Goal: Task Accomplishment & Management: Manage account settings

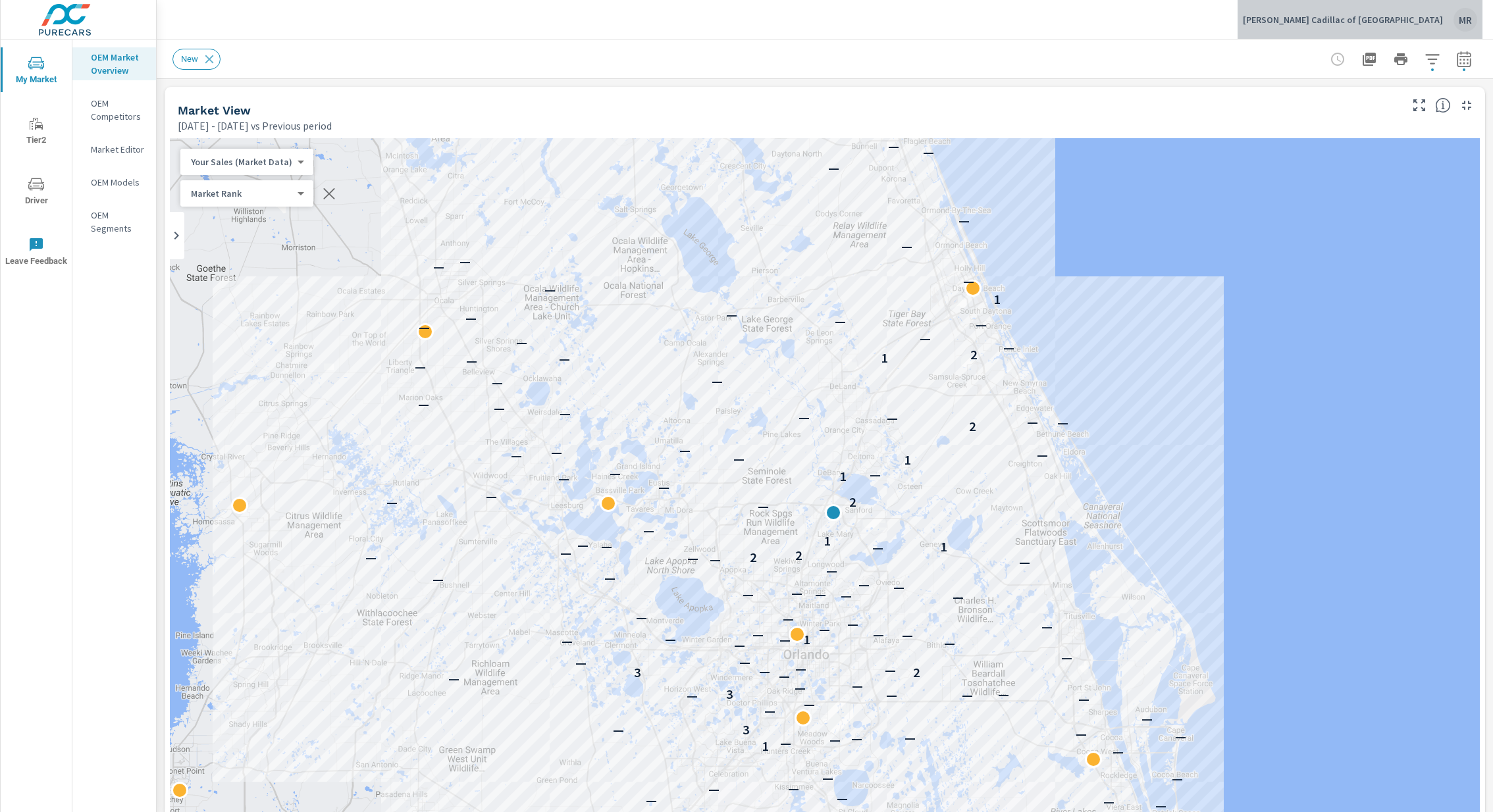
click at [1469, 16] on div "MR" at bounding box center [1465, 20] width 24 height 24
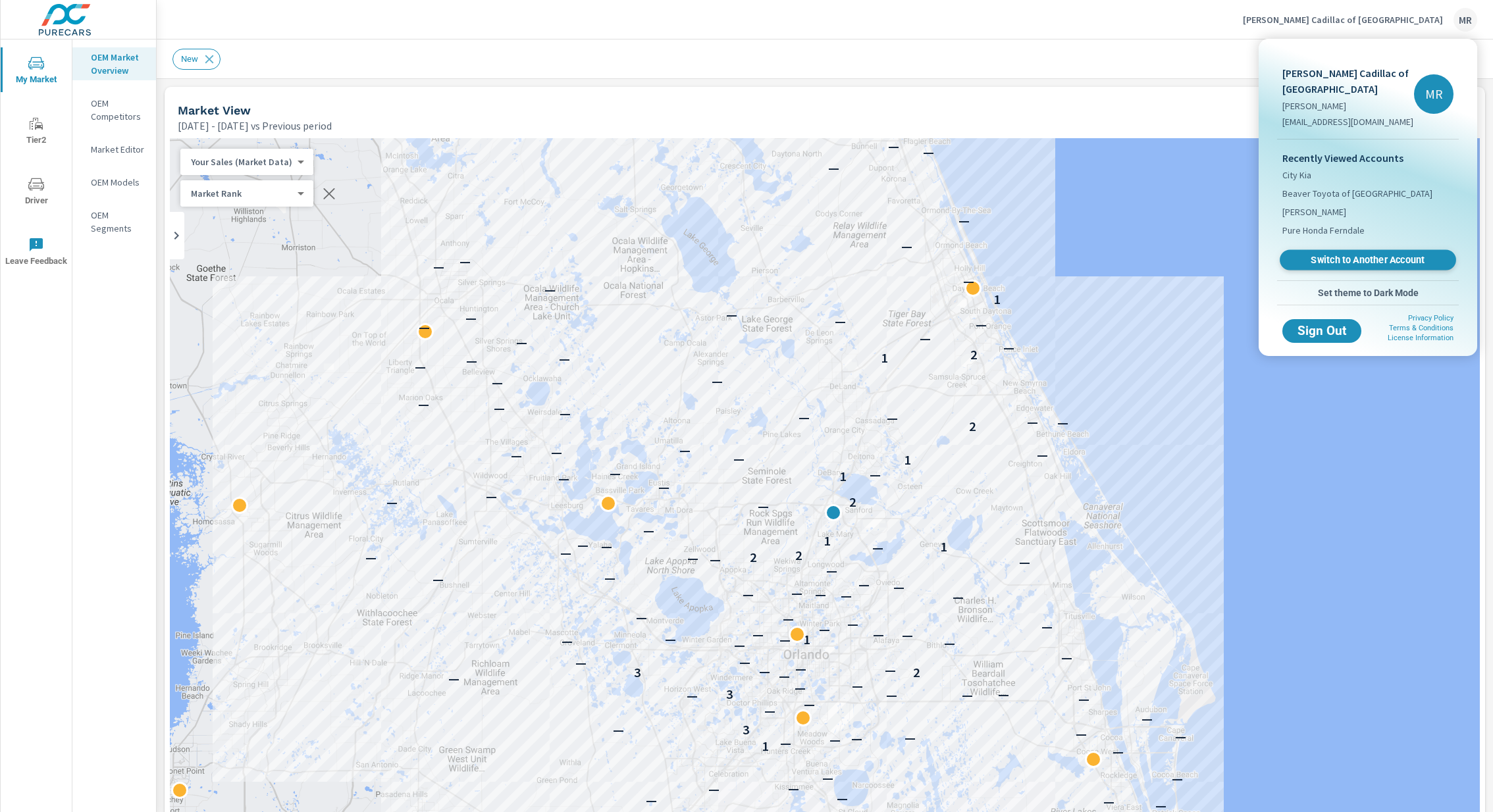
click at [1336, 266] on link "Switch to Another Account" at bounding box center [1368, 260] width 176 height 20
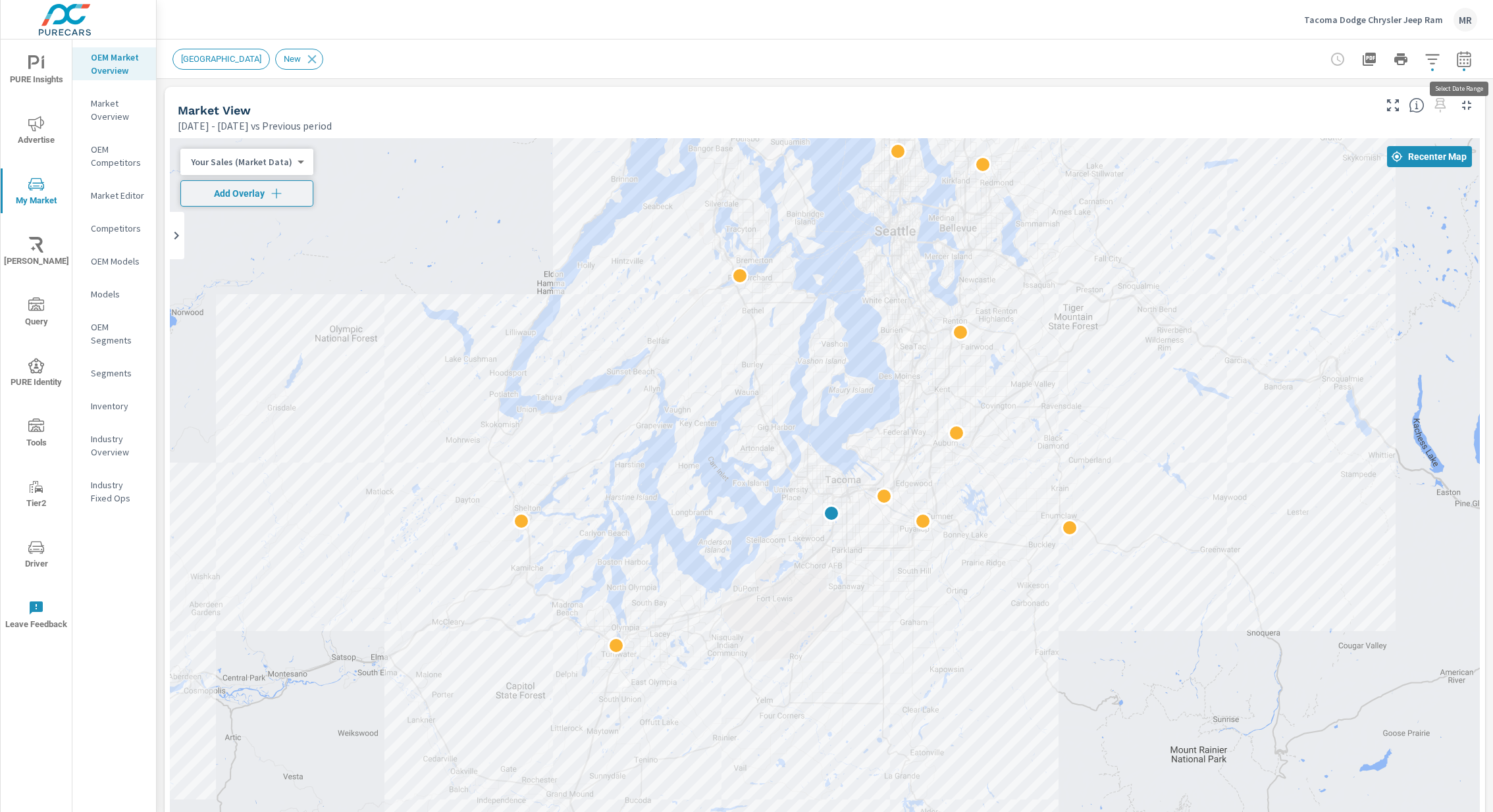
click at [1465, 58] on icon "button" at bounding box center [1465, 60] width 16 height 16
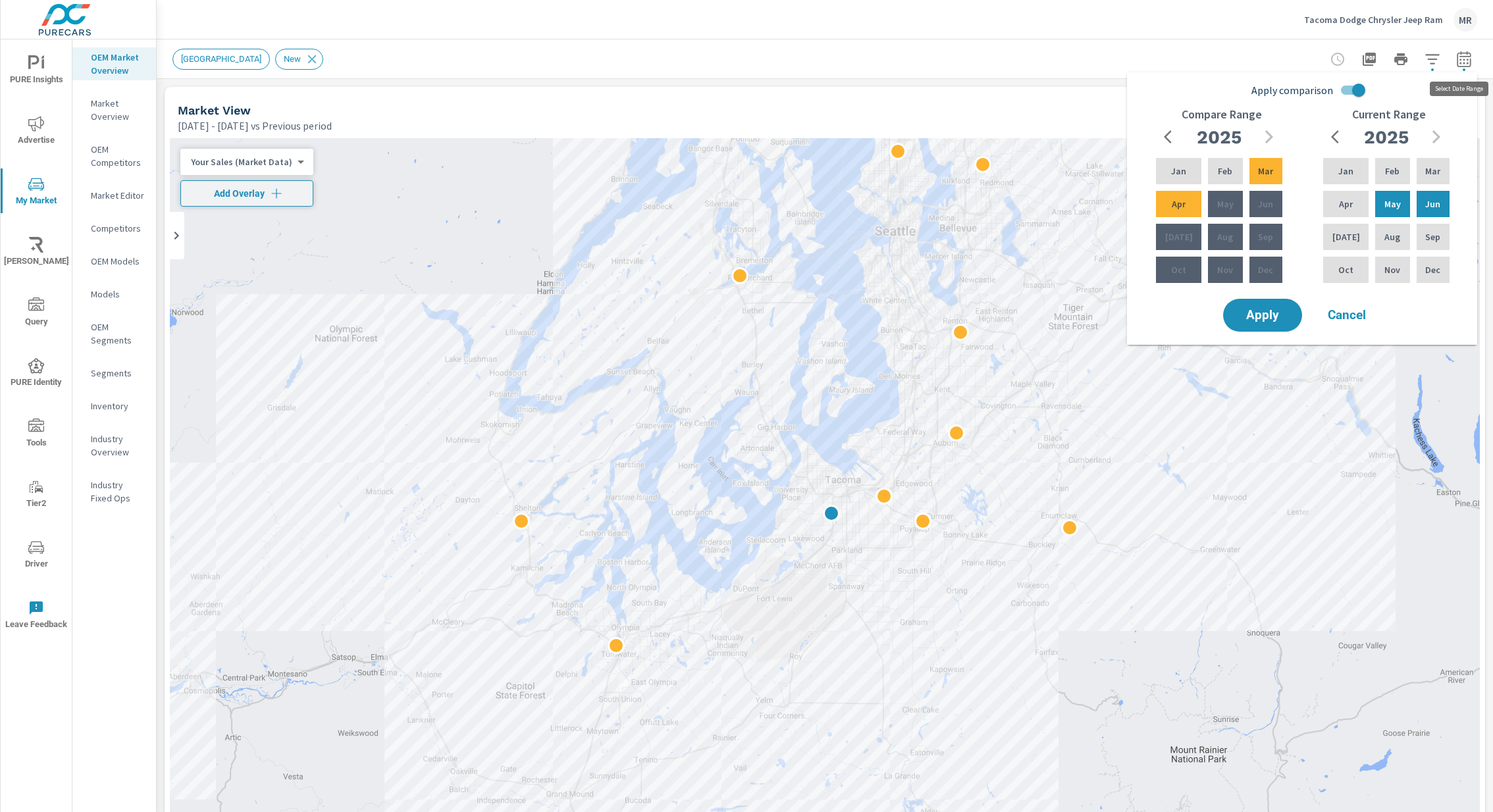
click at [1464, 59] on icon "button" at bounding box center [1464, 60] width 9 height 5
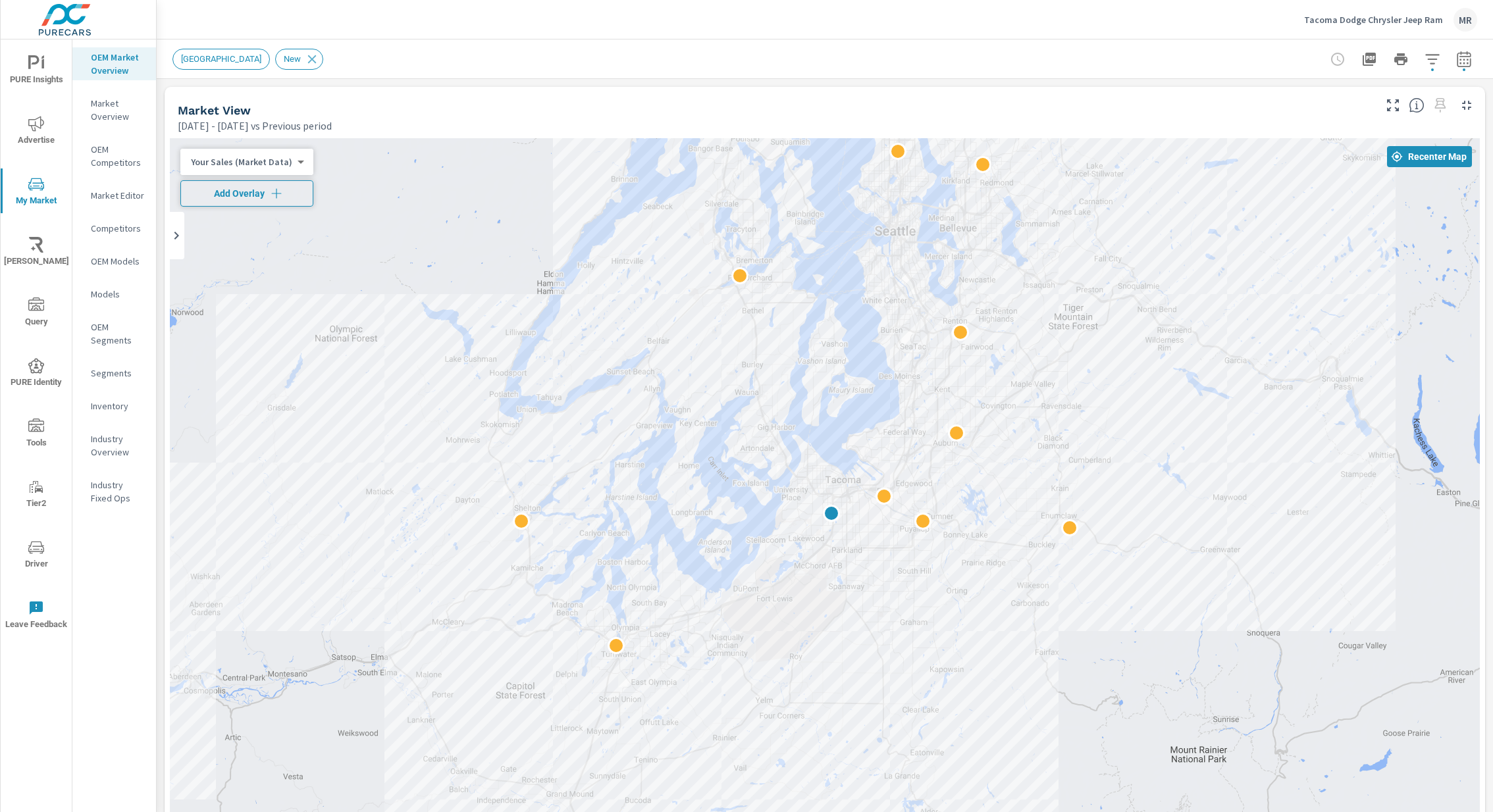
click at [232, 193] on span "Add Overlay" at bounding box center [247, 194] width 121 height 13
click at [1459, 65] on icon "button" at bounding box center [1465, 60] width 16 height 16
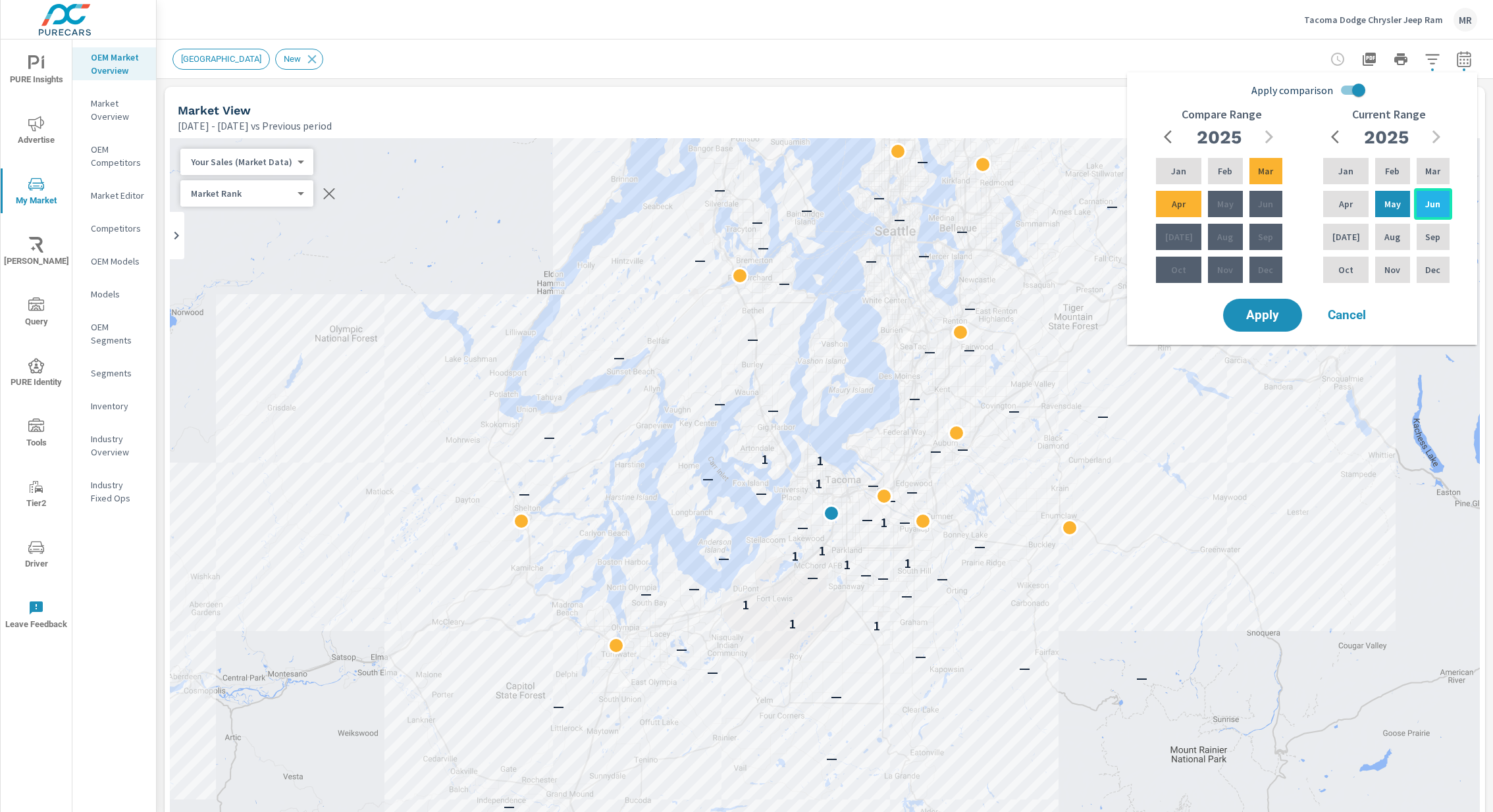
click at [1425, 197] on p "Jun" at bounding box center [1433, 204] width 15 height 13
click at [1276, 317] on span "Apply" at bounding box center [1263, 315] width 54 height 12
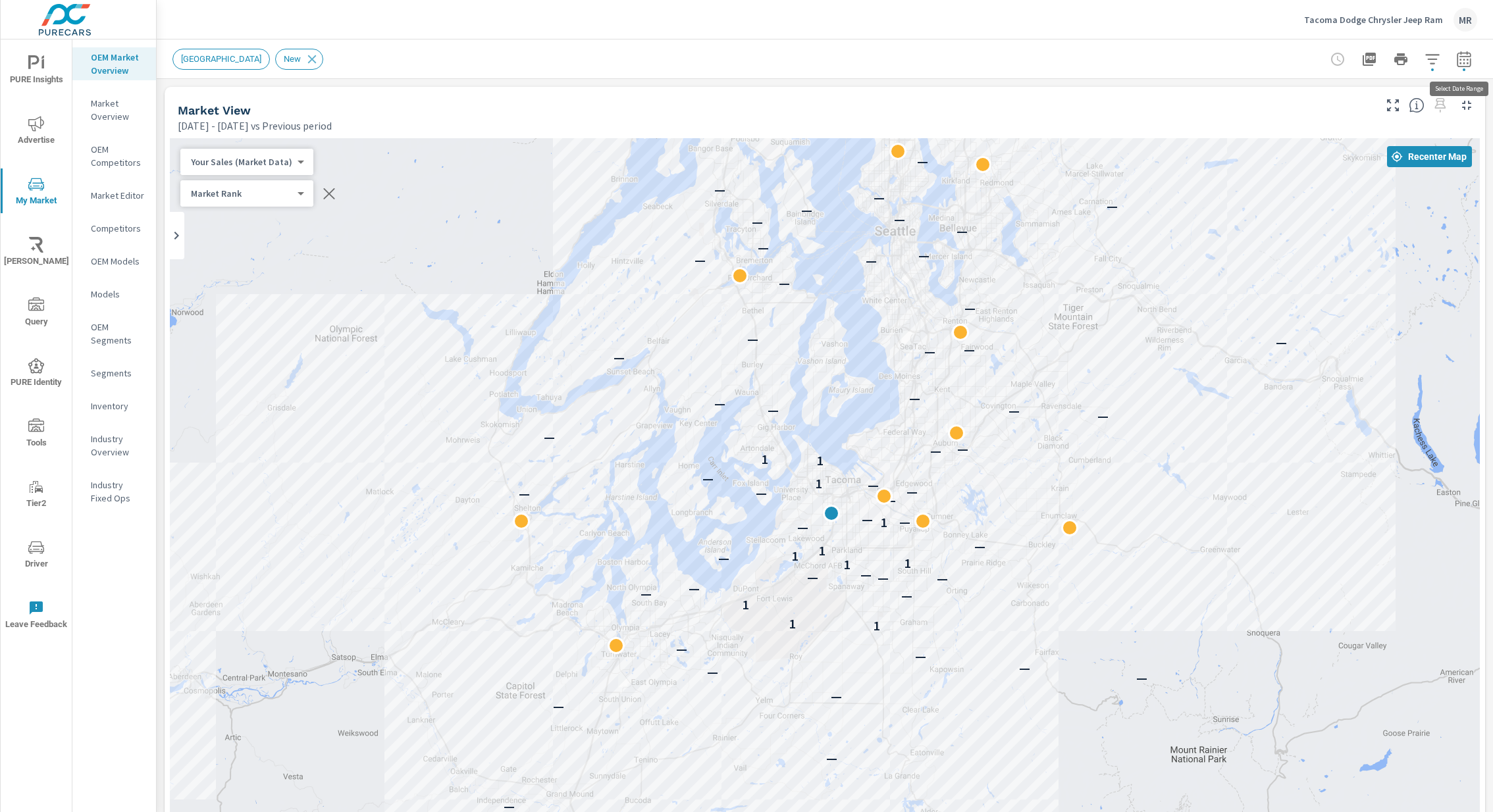
click at [1468, 56] on icon "button" at bounding box center [1463, 59] width 14 height 16
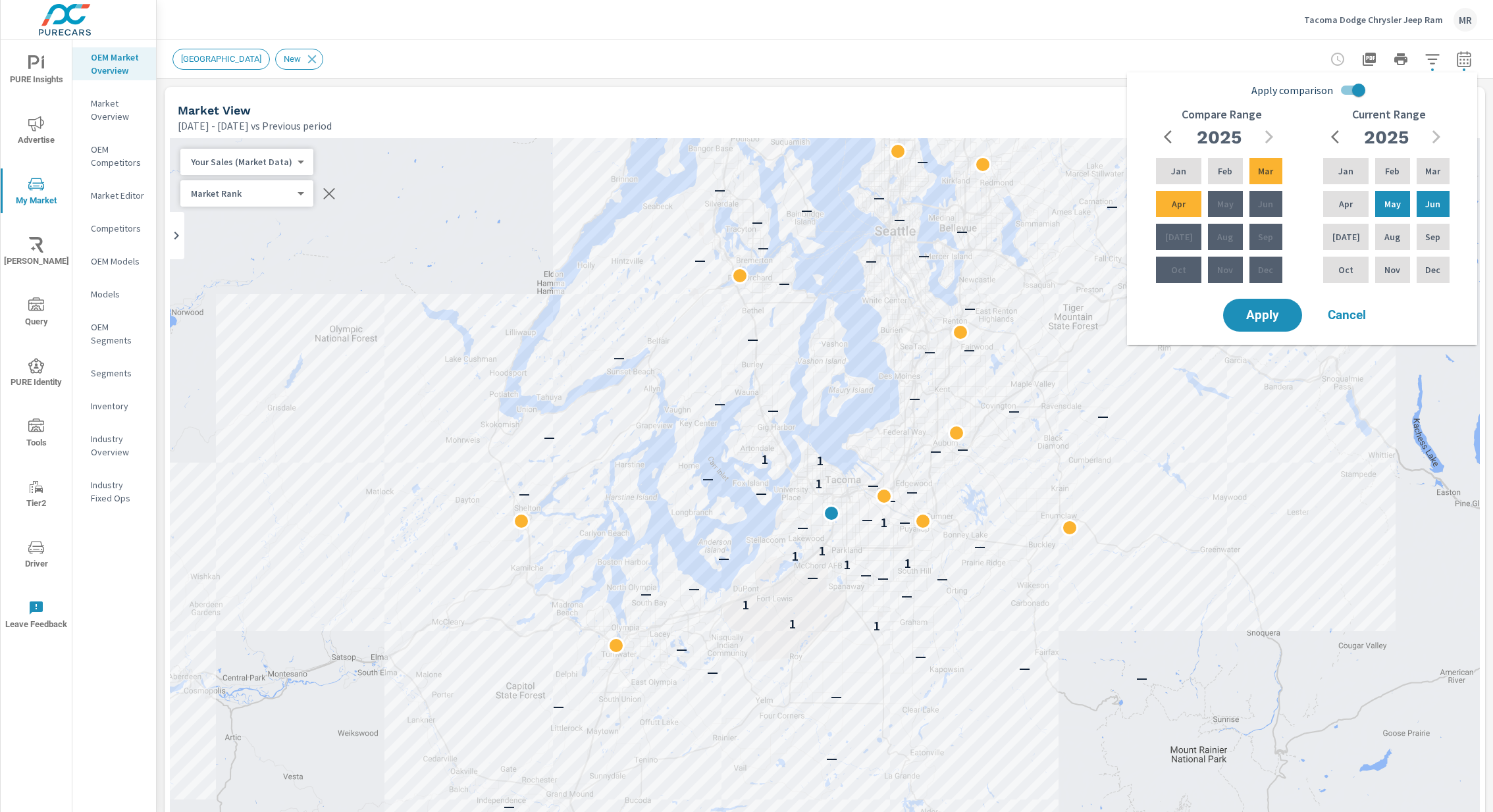
click at [1353, 95] on input "Apply comparison" at bounding box center [1358, 90] width 75 height 25
checkbox input "false"
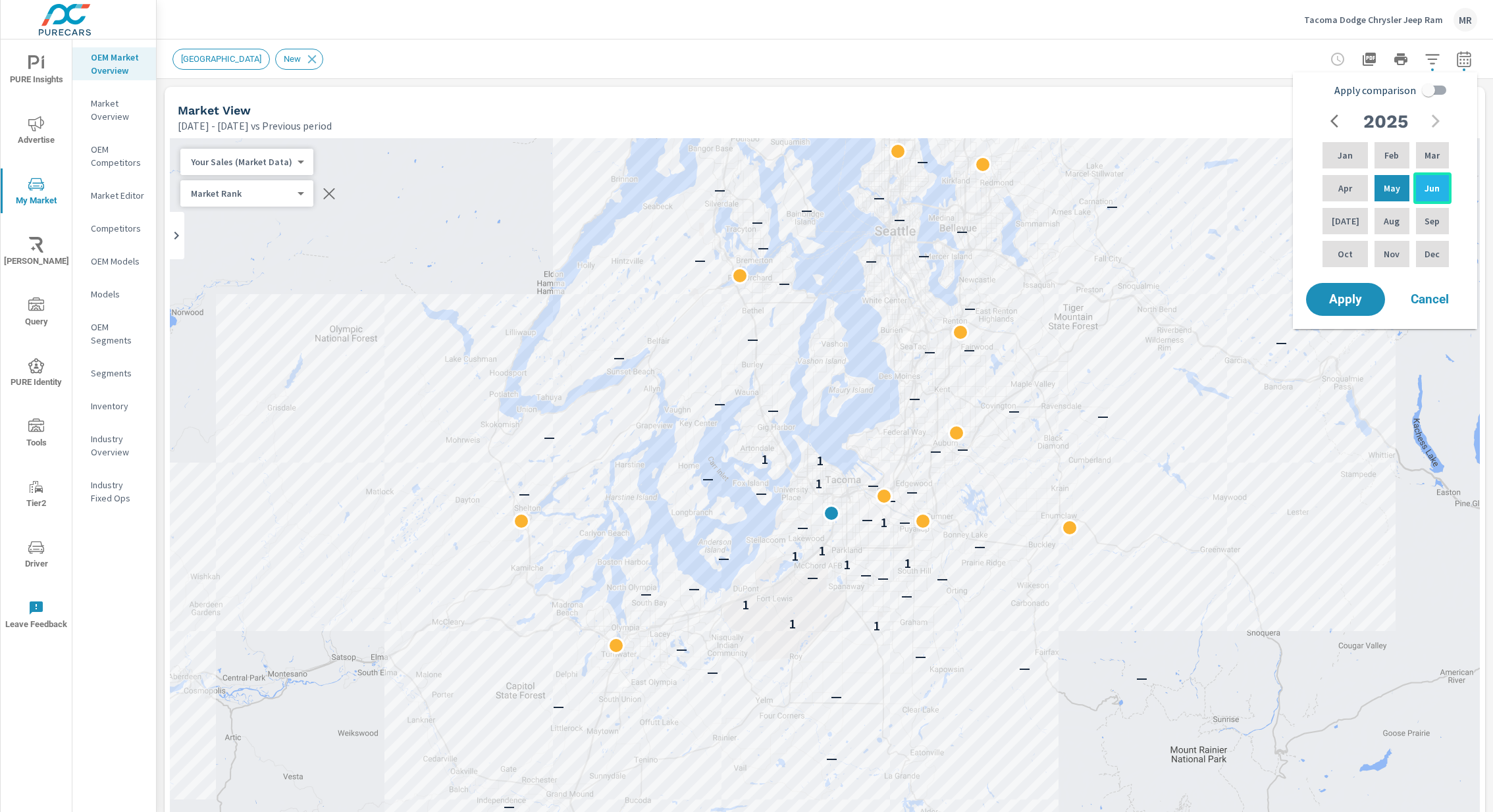
click at [1437, 183] on div "Jun" at bounding box center [1433, 188] width 38 height 31
click at [1353, 299] on span "Apply" at bounding box center [1346, 299] width 54 height 12
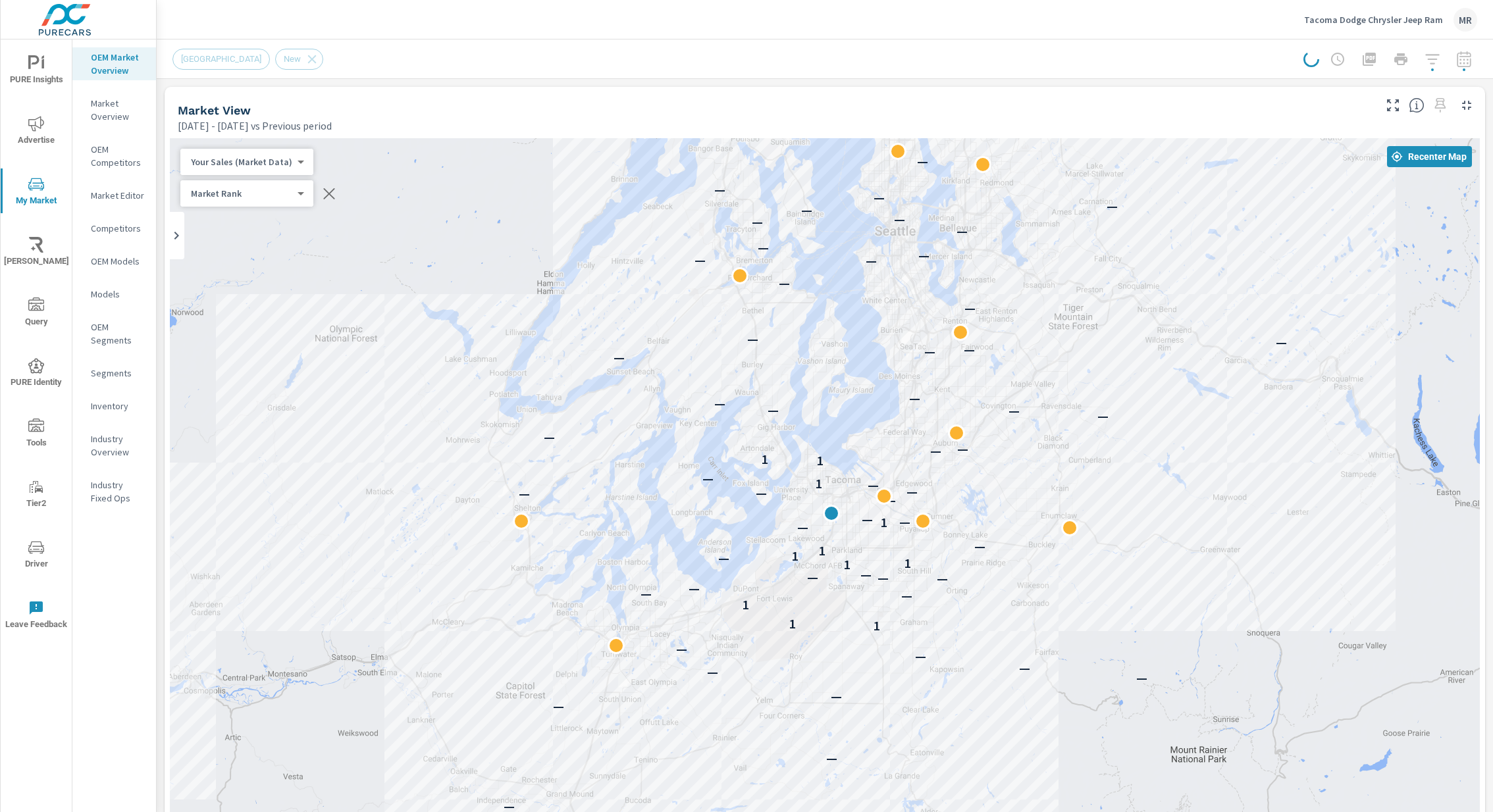
click at [1463, 59] on div at bounding box center [1390, 59] width 174 height 26
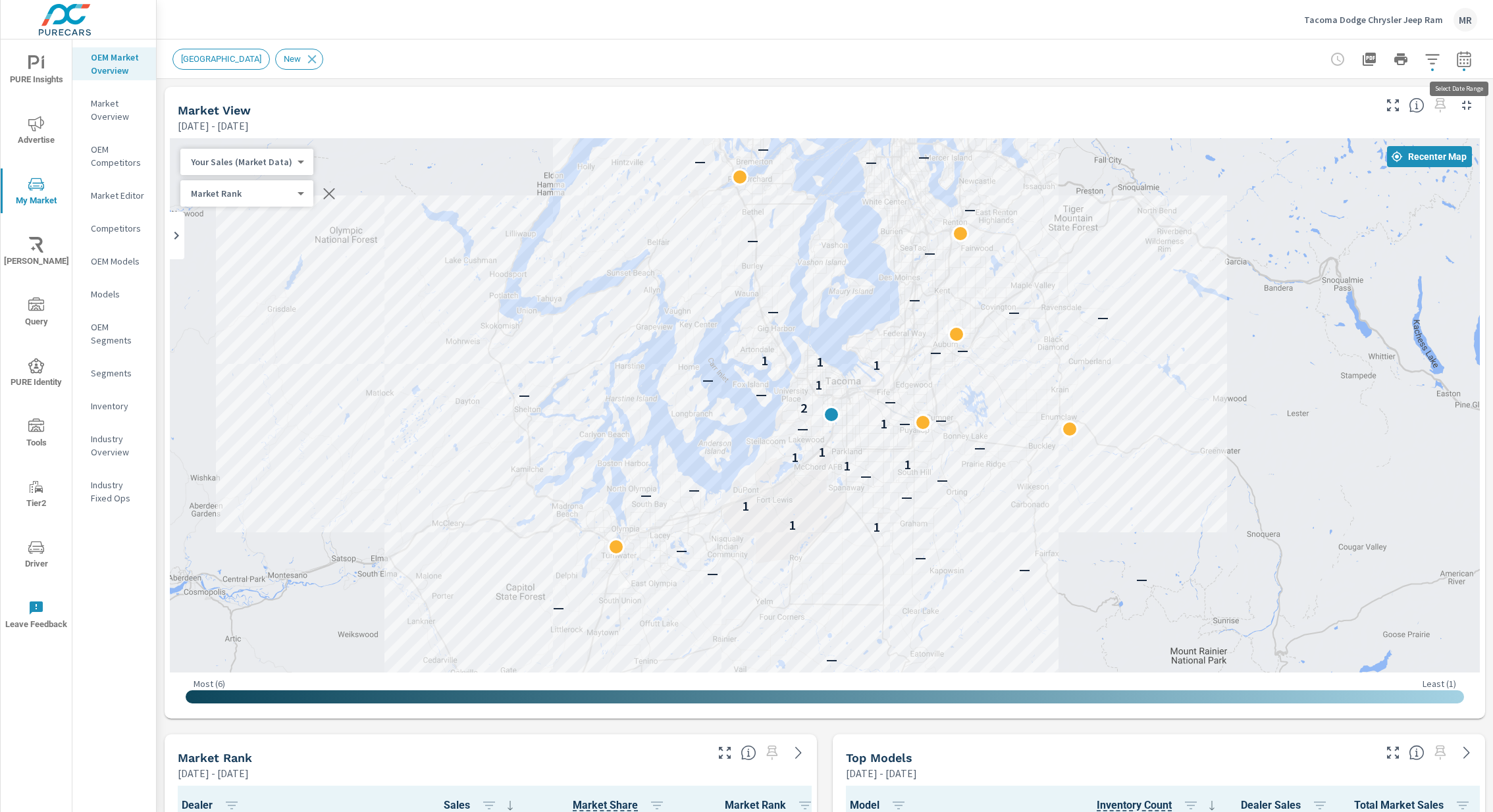
click at [1463, 59] on icon "button" at bounding box center [1464, 60] width 9 height 5
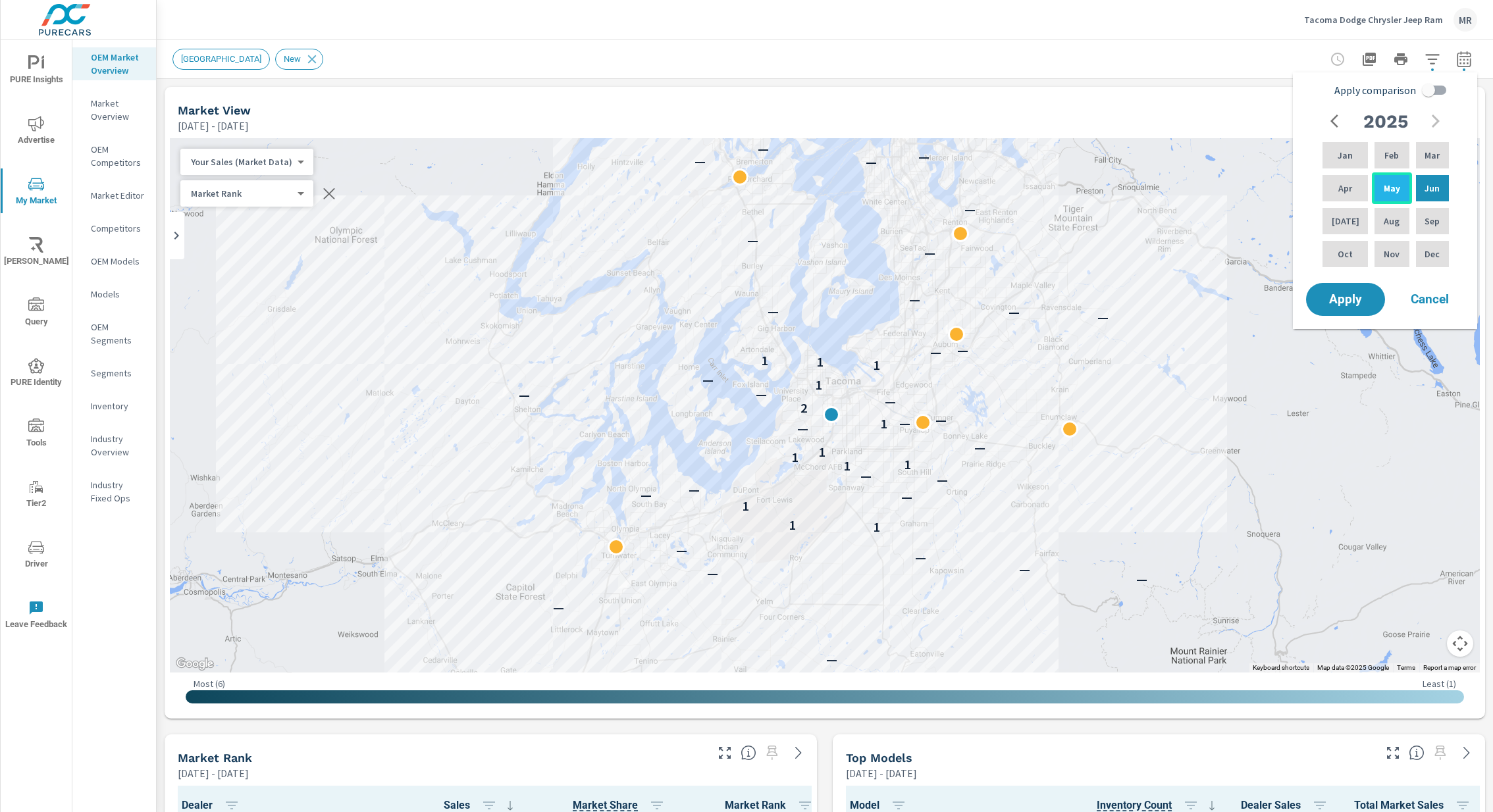
click at [1393, 183] on p "May" at bounding box center [1392, 188] width 17 height 13
click at [1436, 189] on p "Jun" at bounding box center [1432, 188] width 15 height 13
click at [1444, 189] on div "Jun" at bounding box center [1433, 188] width 38 height 31
click at [1438, 178] on div "Jun" at bounding box center [1433, 188] width 38 height 31
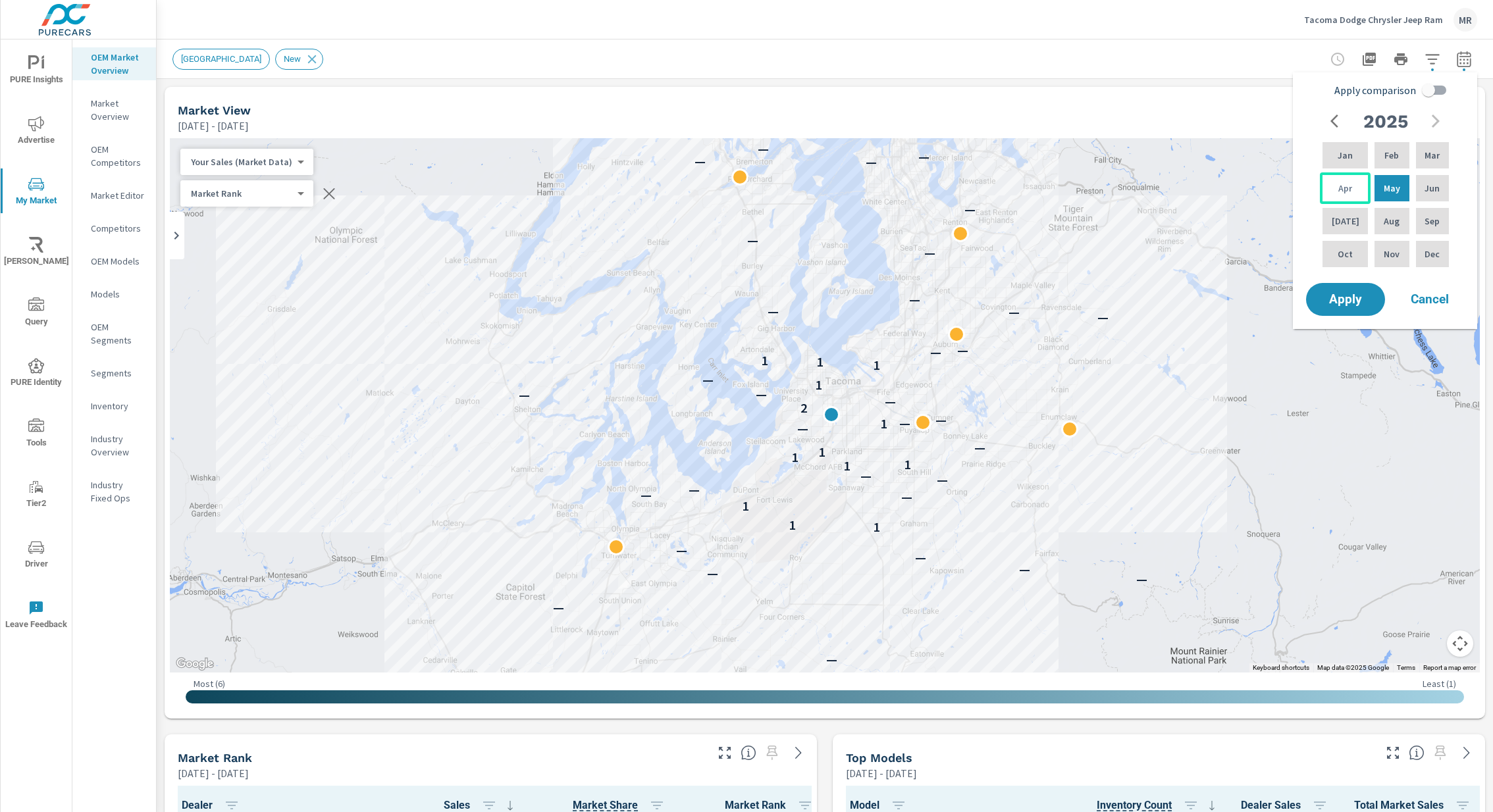
click at [1355, 190] on div "Apr" at bounding box center [1345, 188] width 51 height 31
click at [1339, 191] on p "Apr" at bounding box center [1345, 188] width 14 height 13
click at [1439, 186] on div "Jun" at bounding box center [1433, 188] width 38 height 31
click at [1306, 283] on button "Apply" at bounding box center [1345, 299] width 79 height 33
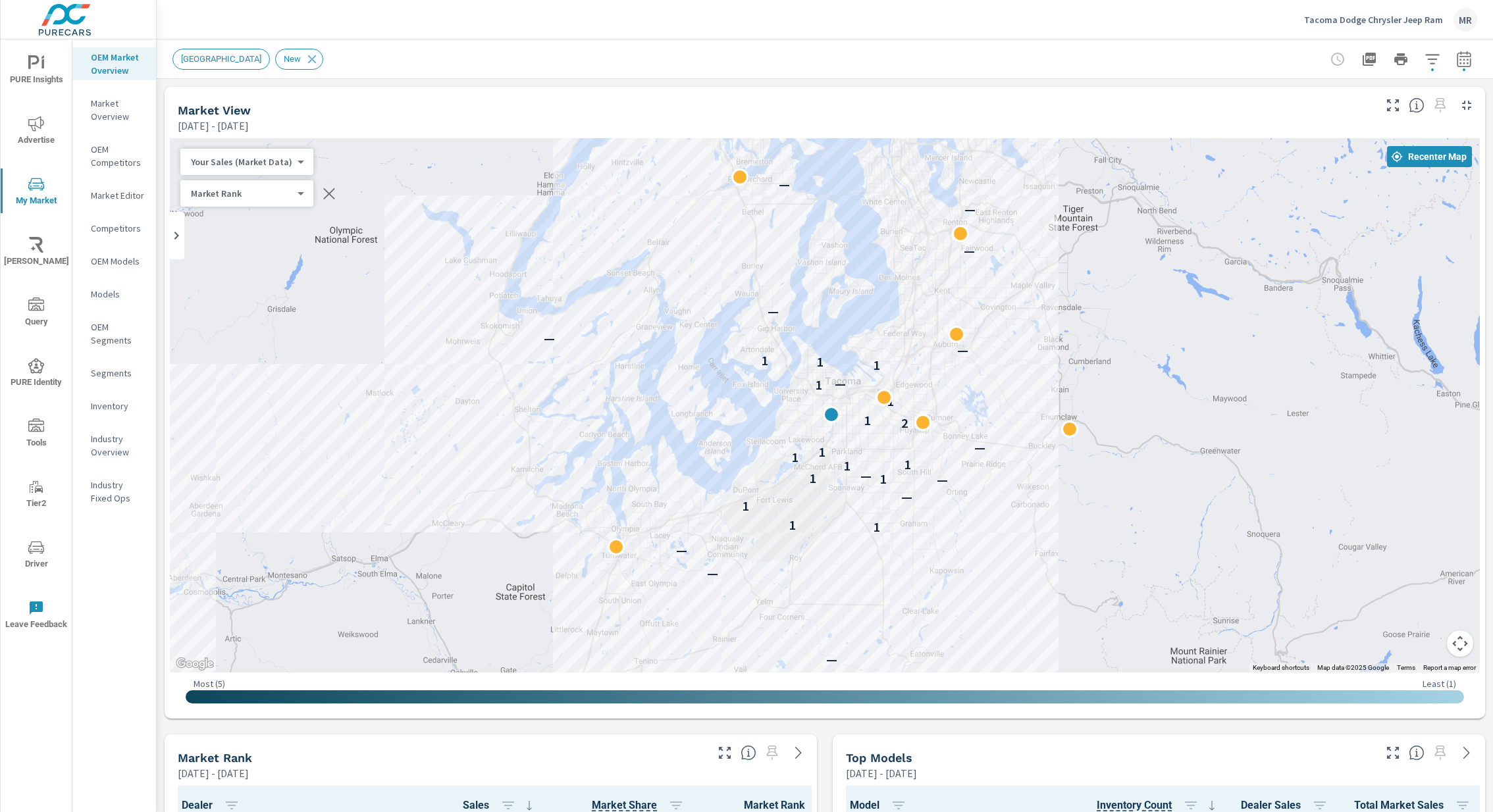
click at [1465, 64] on icon "button" at bounding box center [1465, 60] width 16 height 16
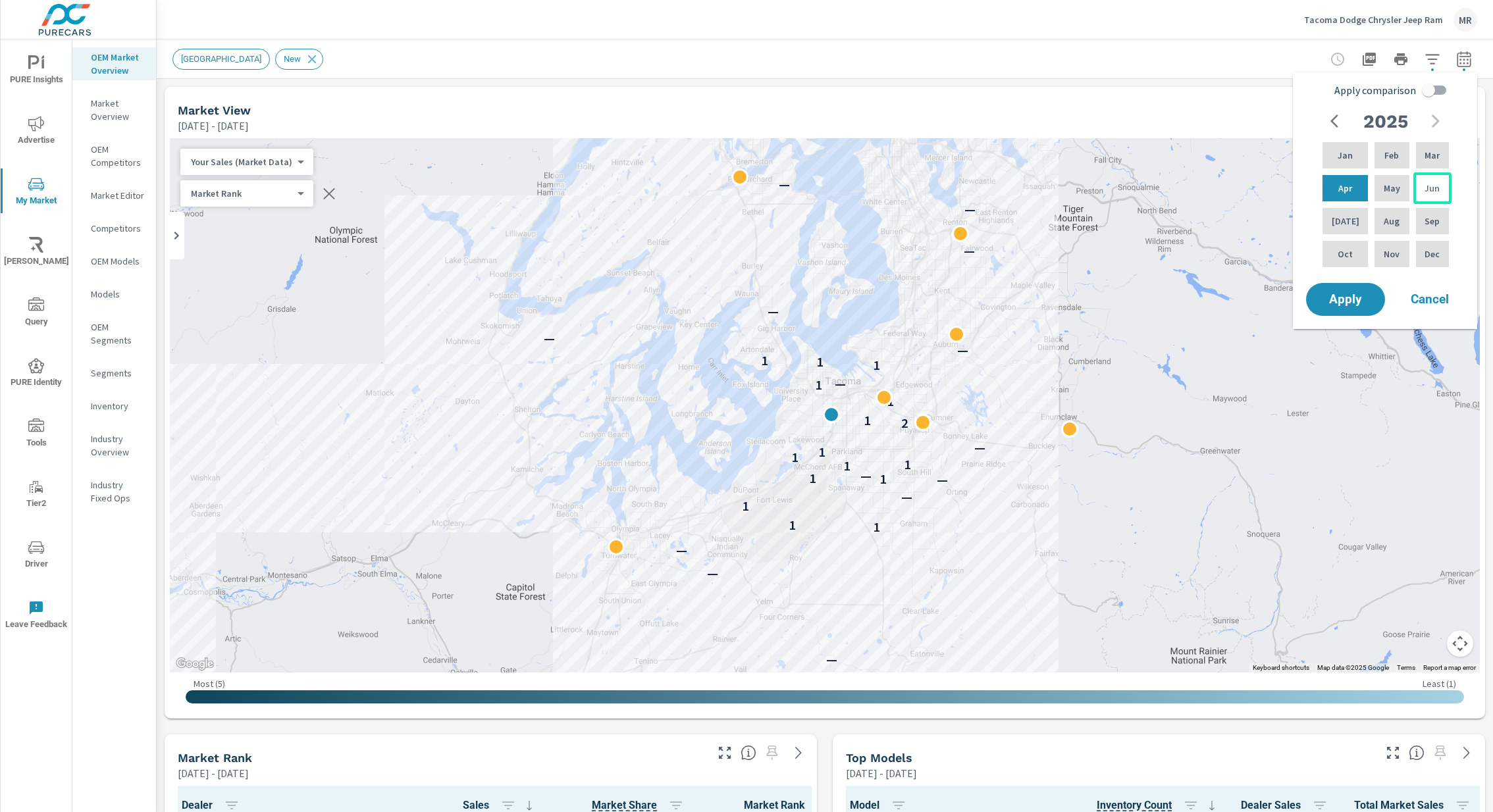
click at [1447, 188] on div "Jun" at bounding box center [1433, 188] width 38 height 31
click at [1429, 188] on p "Jun" at bounding box center [1432, 188] width 15 height 13
click at [1438, 189] on div "Jun" at bounding box center [1433, 188] width 38 height 31
click at [1346, 227] on div "[DATE]" at bounding box center [1345, 220] width 51 height 31
click at [1433, 183] on p "Jun" at bounding box center [1432, 188] width 15 height 13
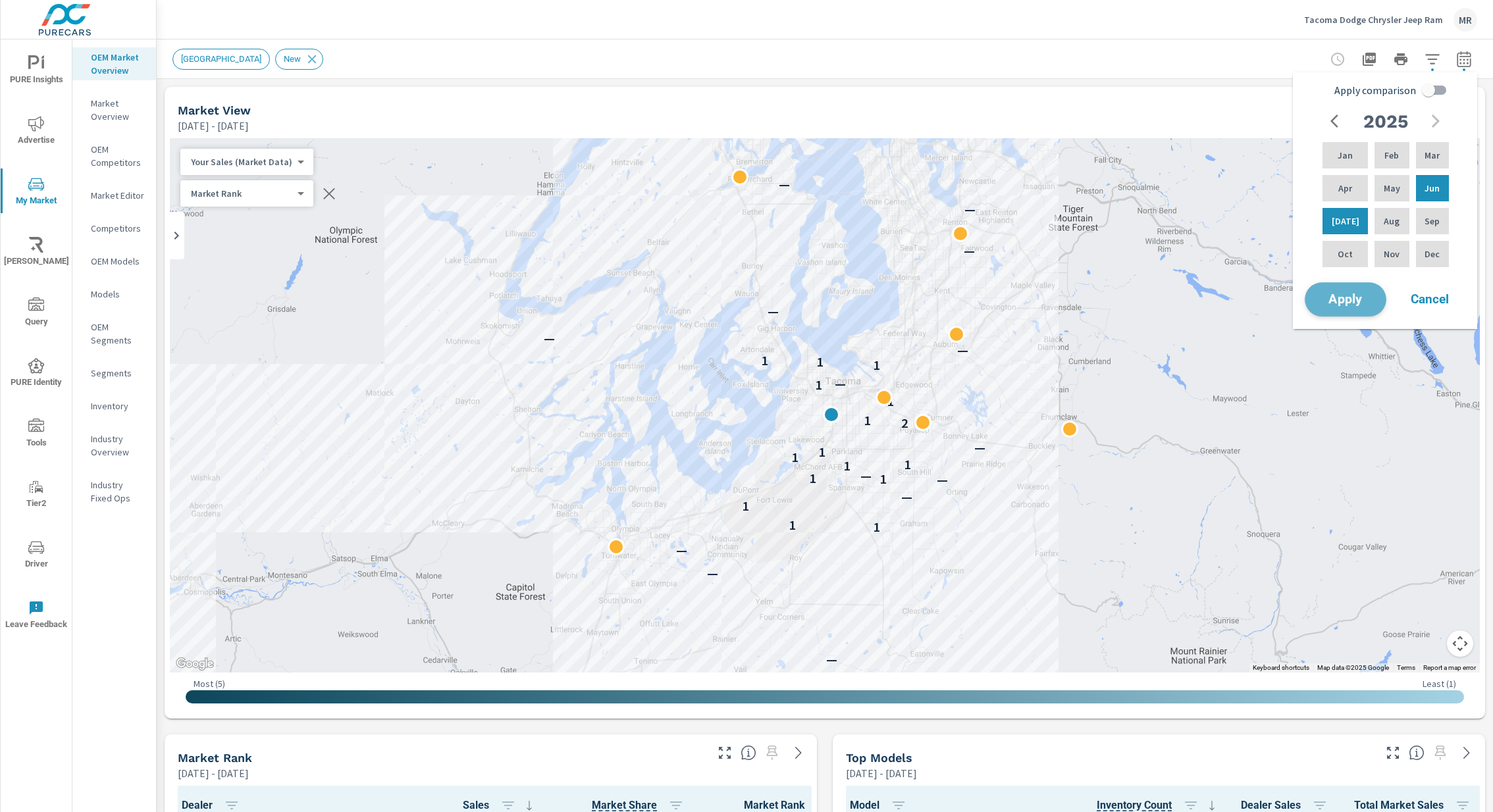
click at [1345, 304] on span "Apply" at bounding box center [1346, 299] width 54 height 12
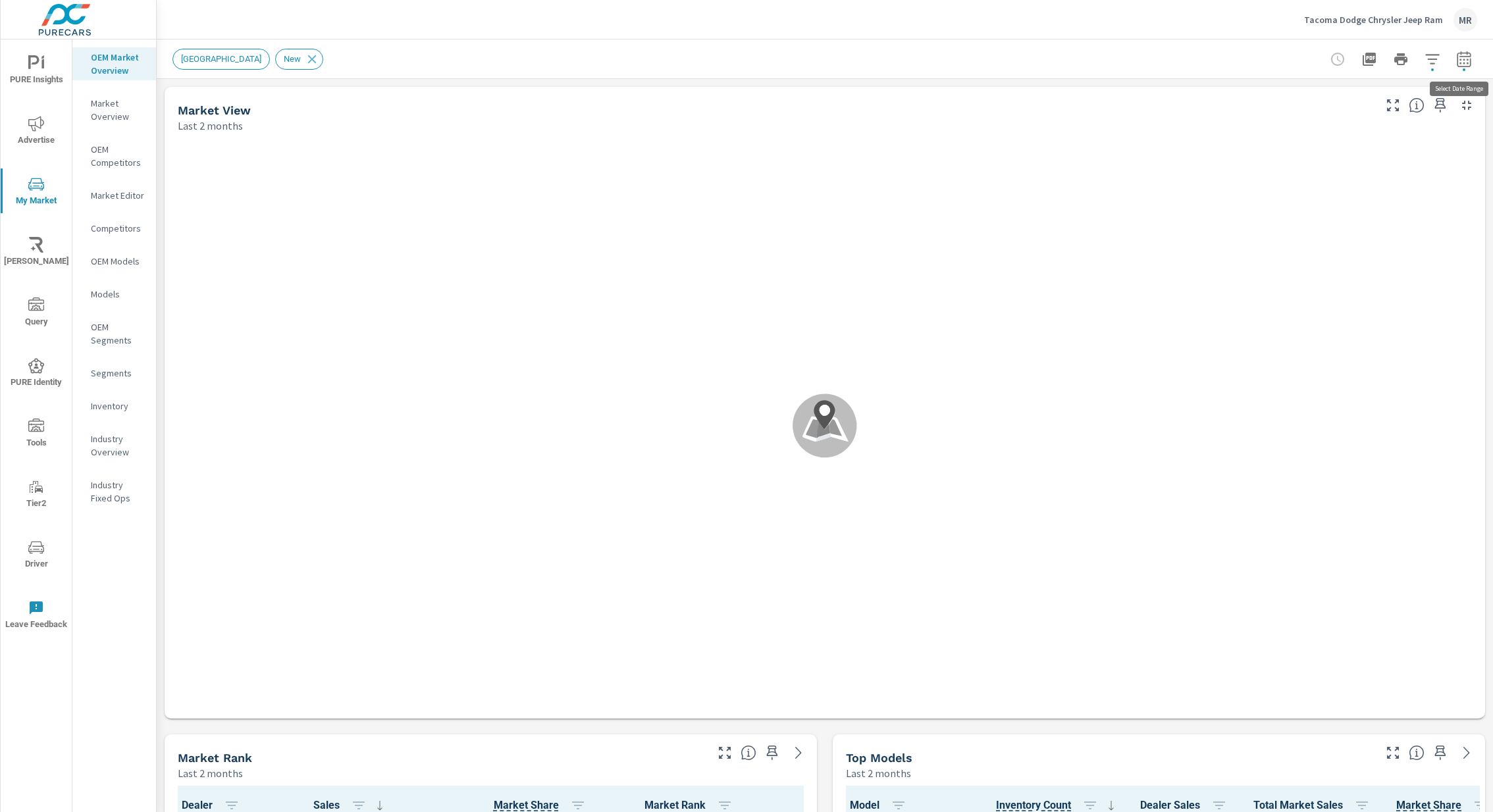
click at [1468, 63] on icon "button" at bounding box center [1464, 60] width 9 height 5
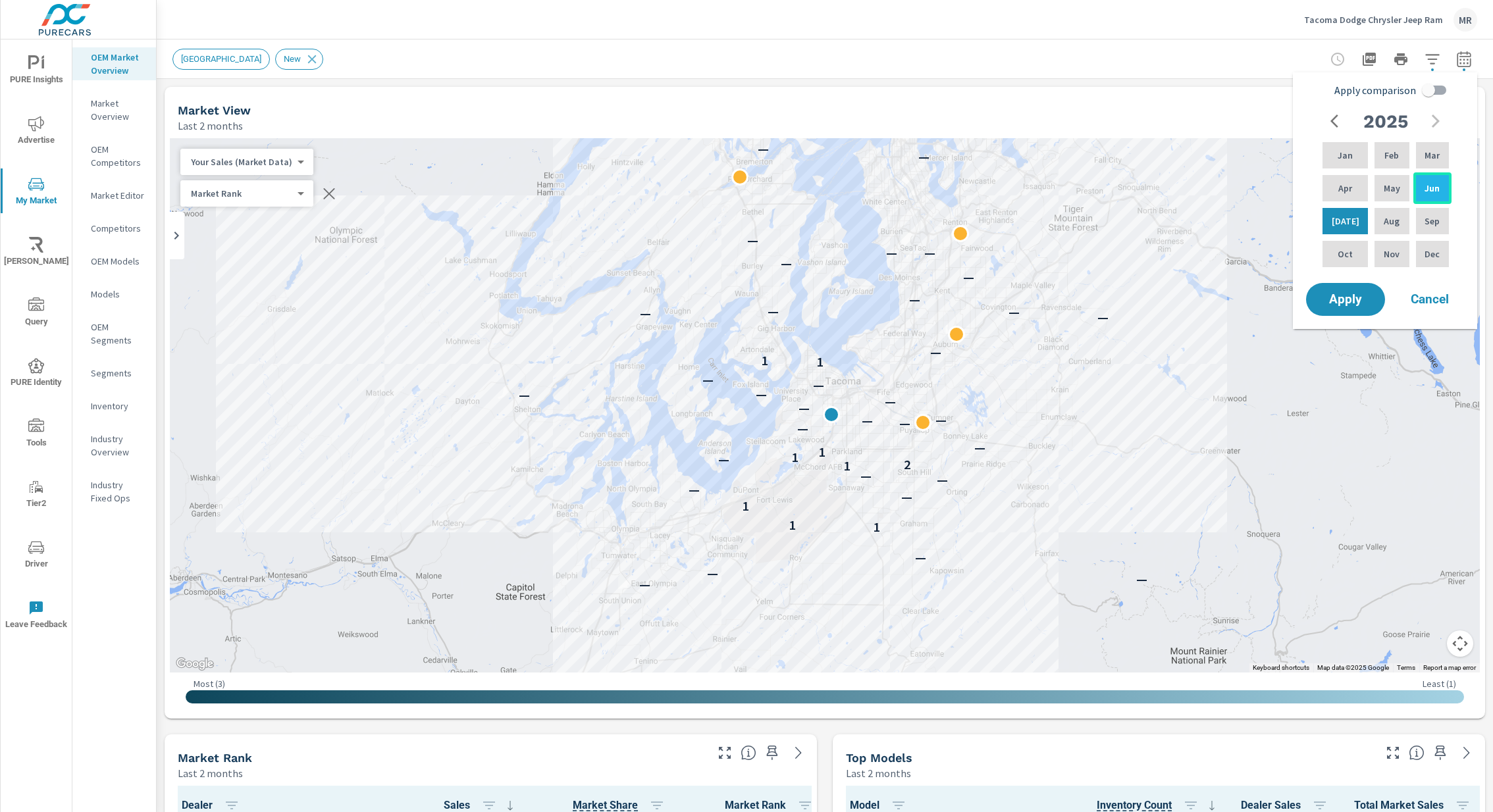
click at [1418, 183] on div "Jun" at bounding box center [1433, 188] width 38 height 31
click at [1440, 192] on div "Jun" at bounding box center [1433, 188] width 38 height 31
click at [1440, 180] on div "Jun" at bounding box center [1433, 188] width 38 height 31
click at [1306, 283] on button "Apply" at bounding box center [1345, 299] width 79 height 33
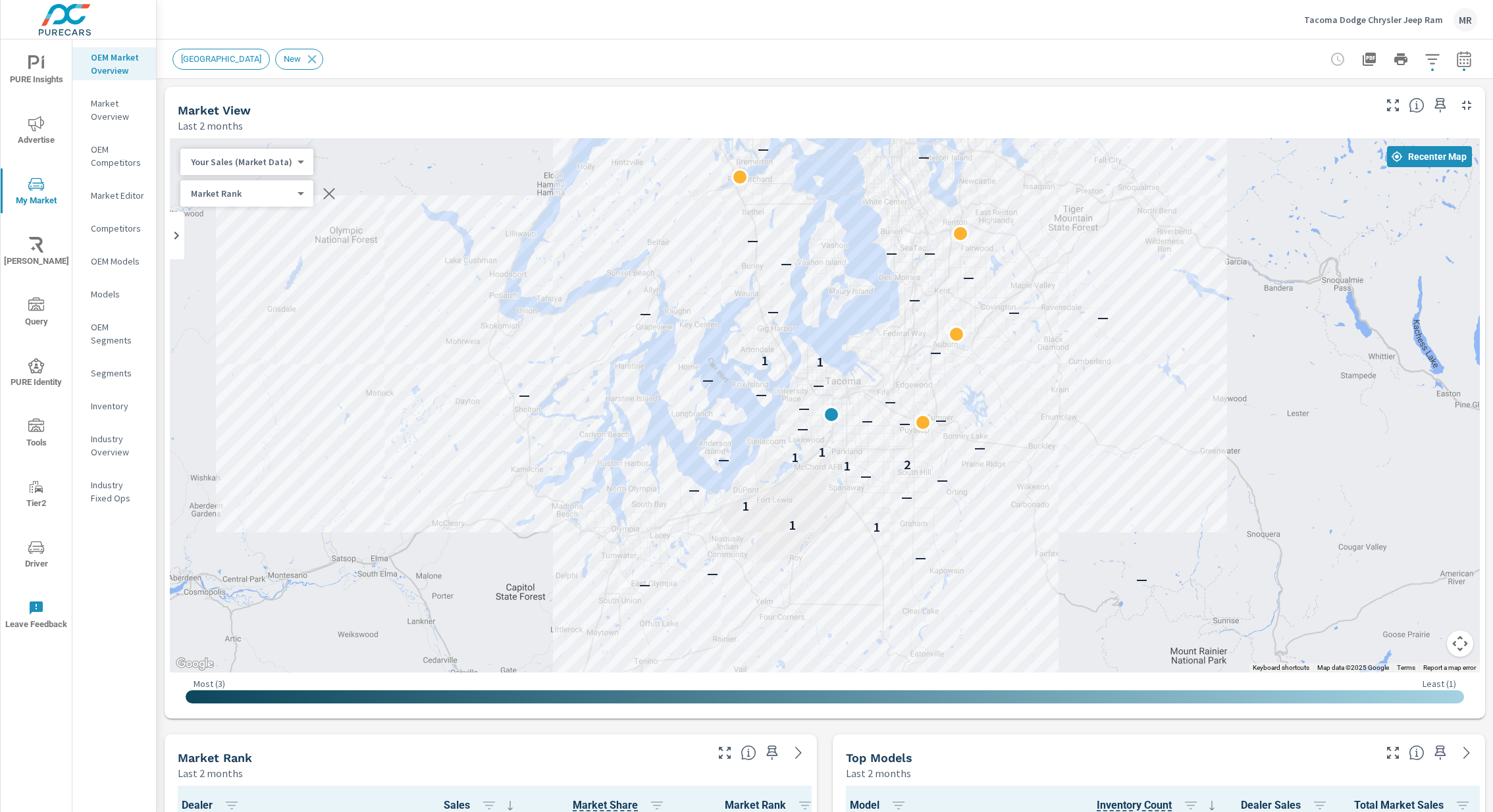
click at [1462, 57] on icon "button" at bounding box center [1465, 60] width 16 height 16
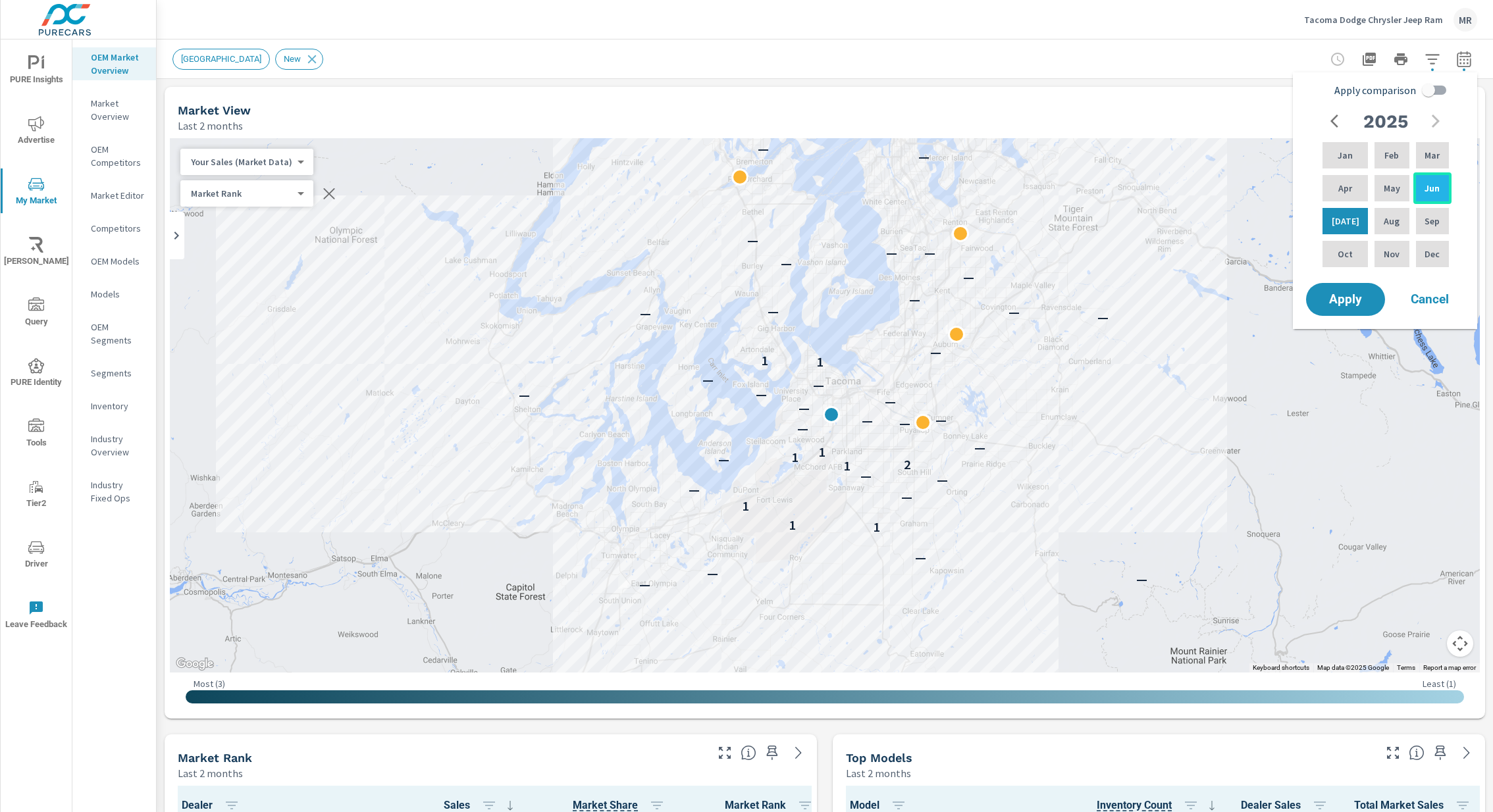
click at [1441, 183] on div "Jun" at bounding box center [1433, 188] width 38 height 31
click at [1387, 194] on div "May" at bounding box center [1392, 188] width 39 height 31
click at [1432, 188] on p "Jun" at bounding box center [1432, 188] width 15 height 13
click at [1432, 182] on p "Jun" at bounding box center [1432, 188] width 15 height 13
click at [1440, 179] on div "Jun" at bounding box center [1433, 188] width 38 height 31
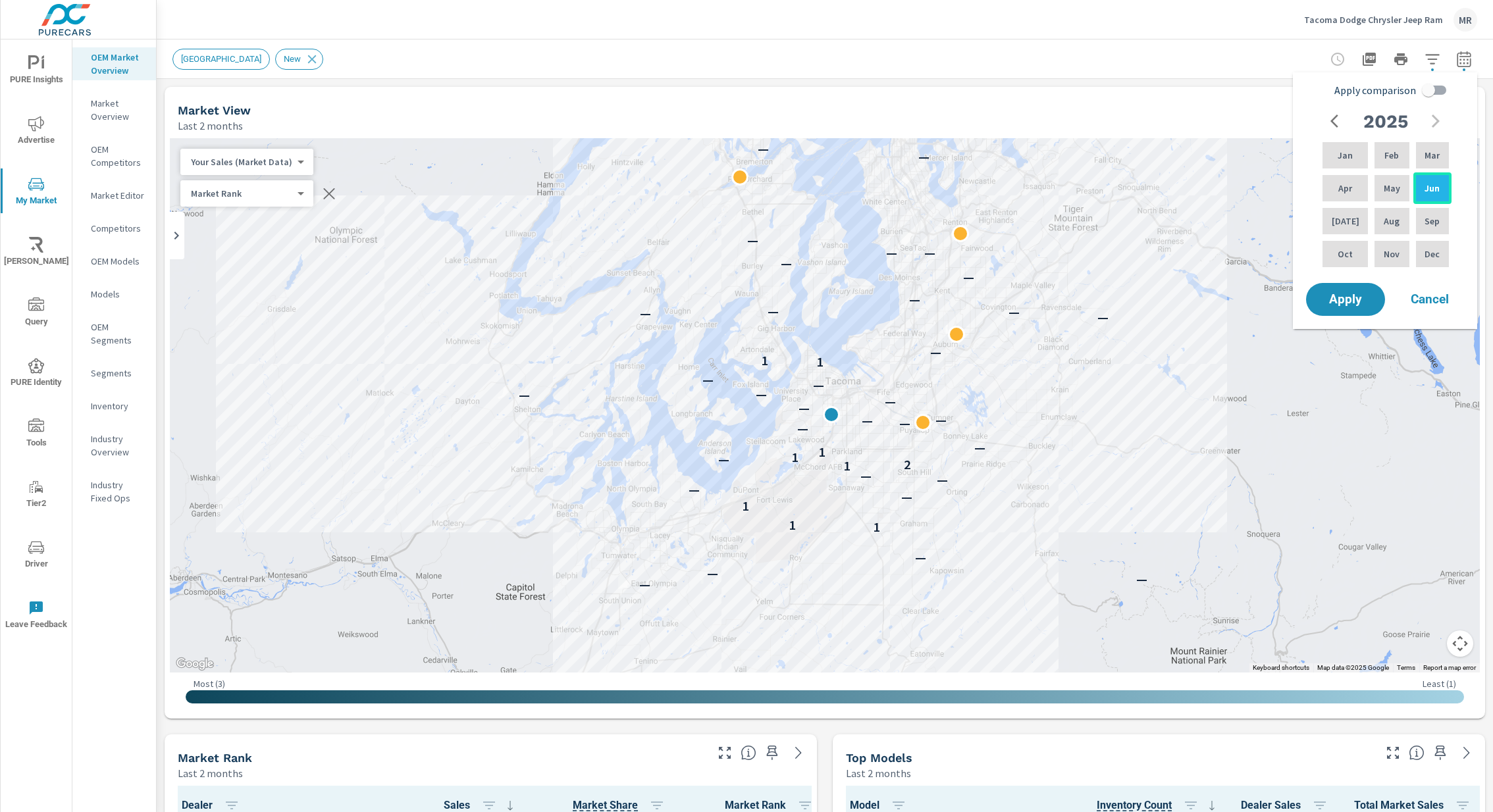
click at [1436, 188] on p "Jun" at bounding box center [1432, 188] width 15 height 13
click at [1393, 190] on p "May" at bounding box center [1392, 188] width 17 height 13
click at [1385, 186] on p "May" at bounding box center [1392, 188] width 17 height 13
click at [1395, 179] on div "May" at bounding box center [1392, 188] width 39 height 31
click at [1438, 189] on div "Jun" at bounding box center [1433, 188] width 38 height 31
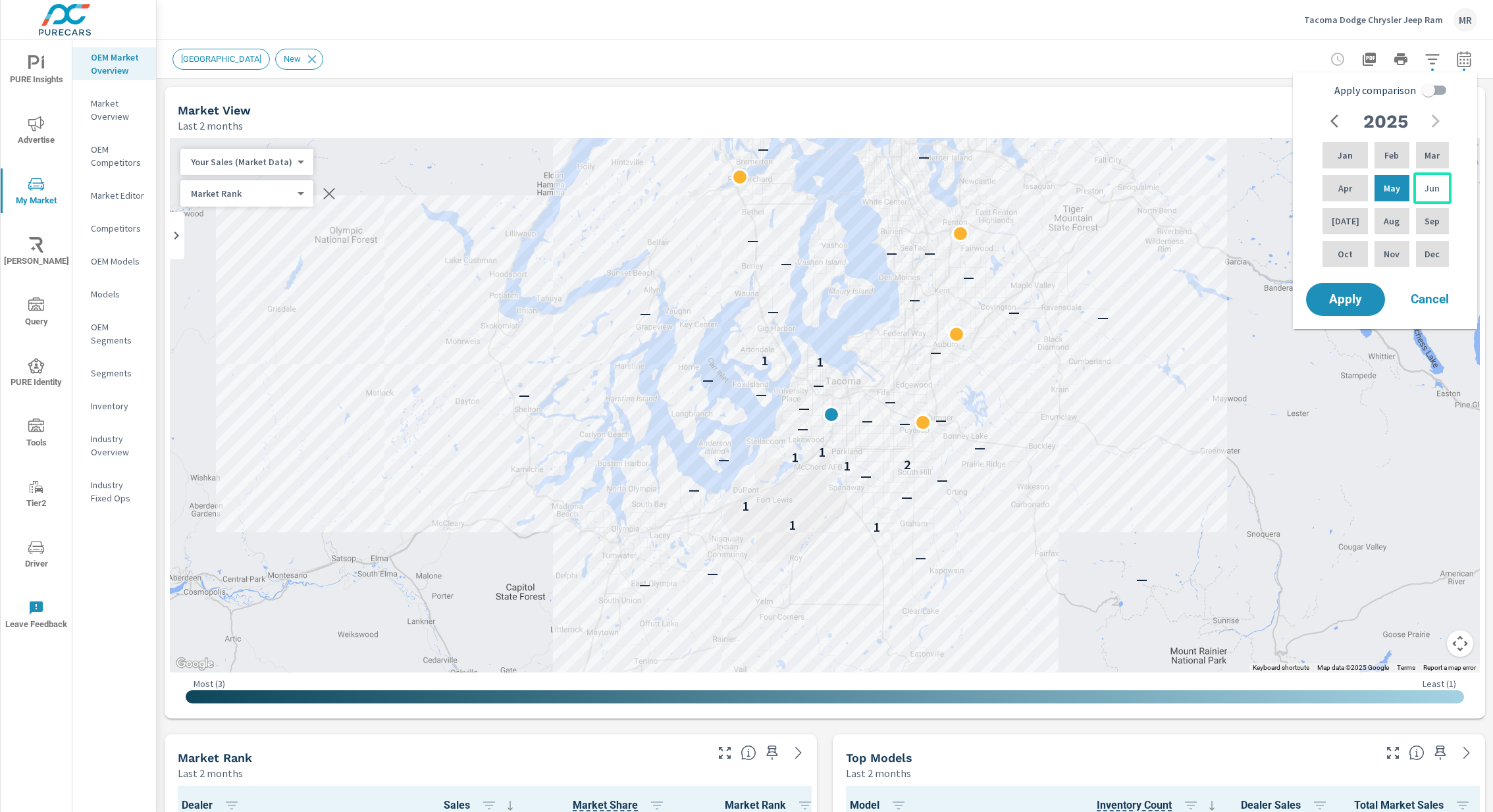
click at [1425, 187] on p "Jun" at bounding box center [1432, 188] width 15 height 13
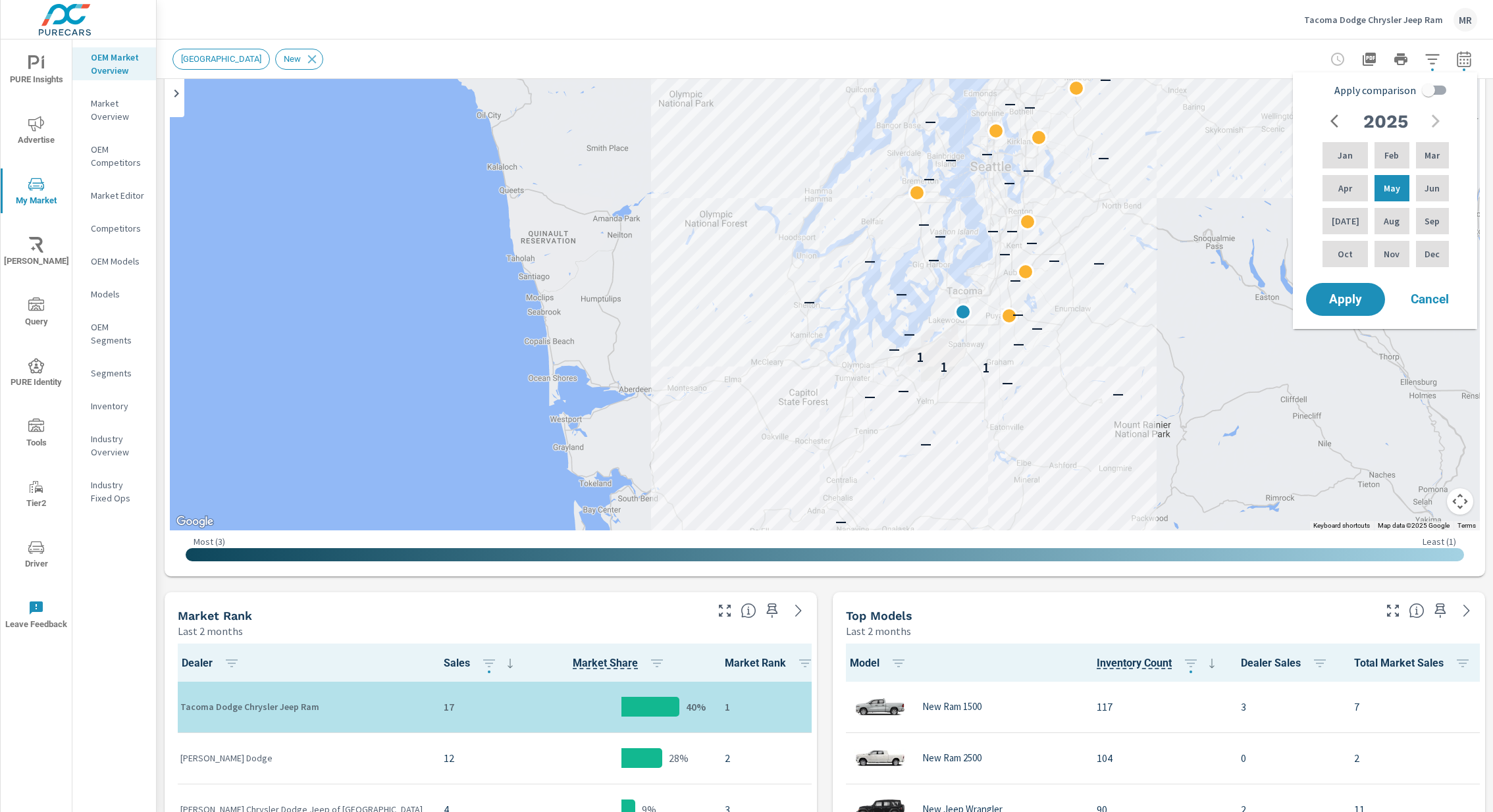
scroll to position [147, 0]
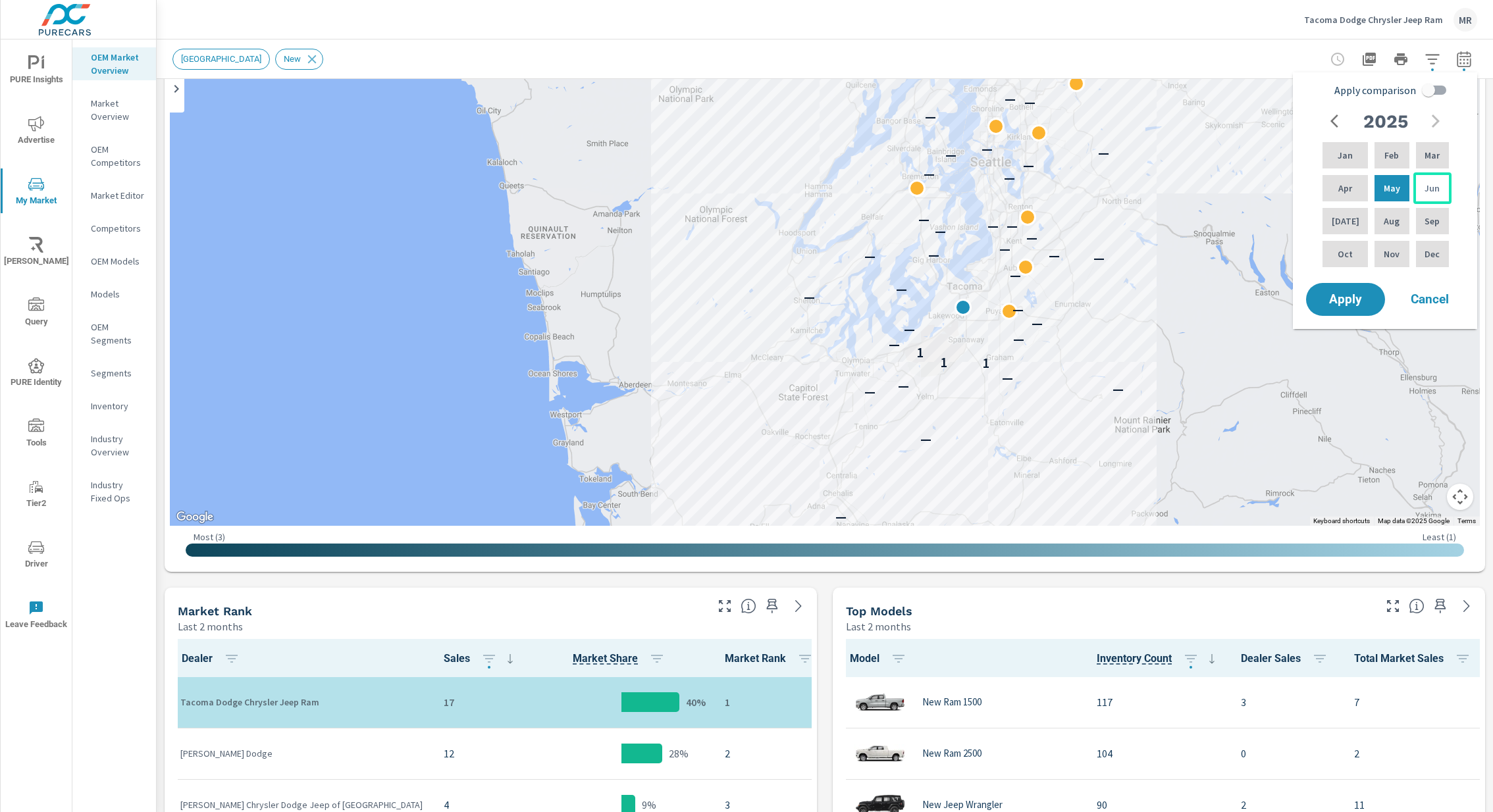
click at [1430, 188] on p "Jun" at bounding box center [1432, 188] width 15 height 13
click at [1366, 299] on span "Apply" at bounding box center [1346, 299] width 54 height 12
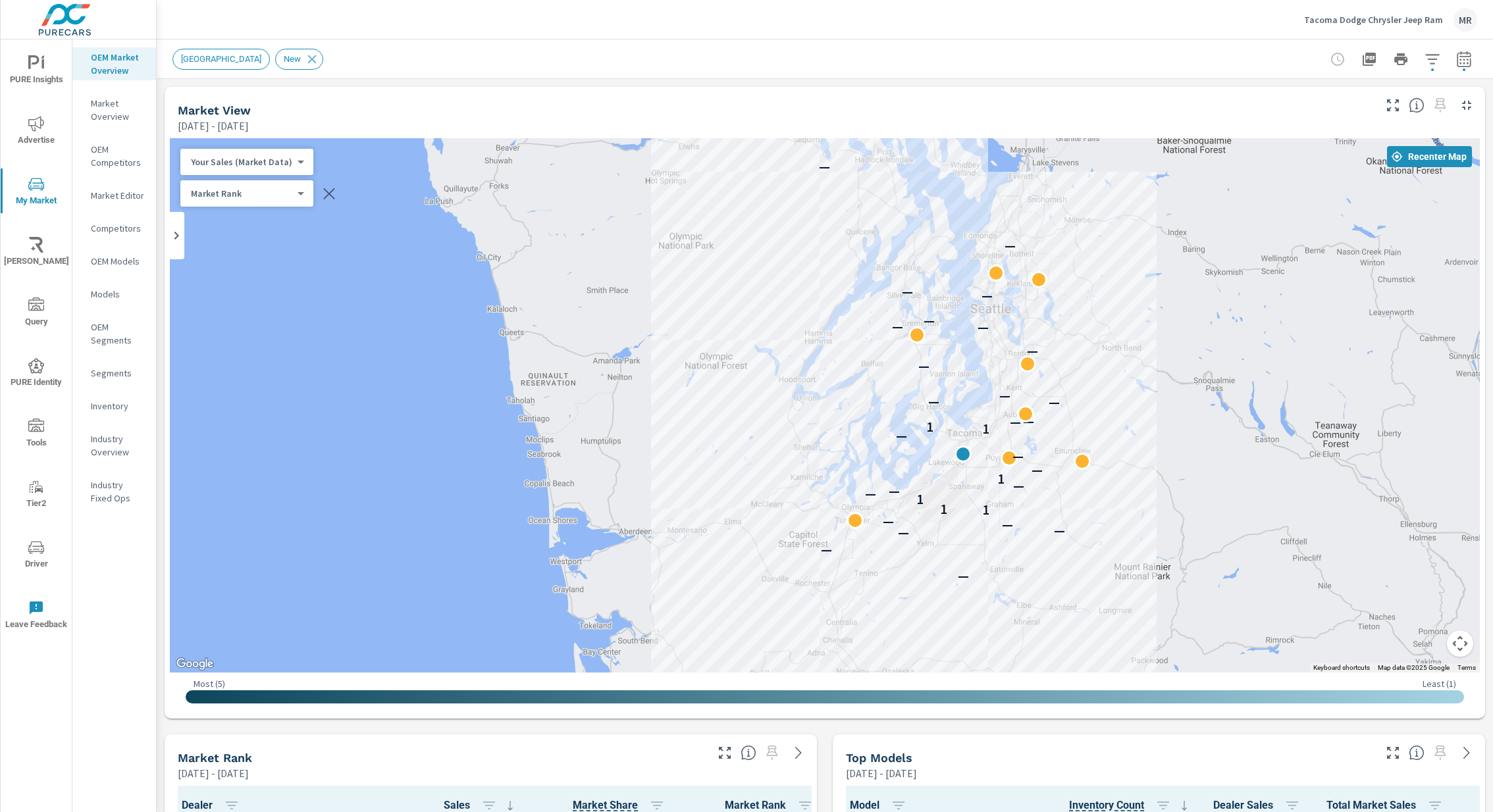
click at [127, 197] on p "Market Editor" at bounding box center [118, 196] width 55 height 13
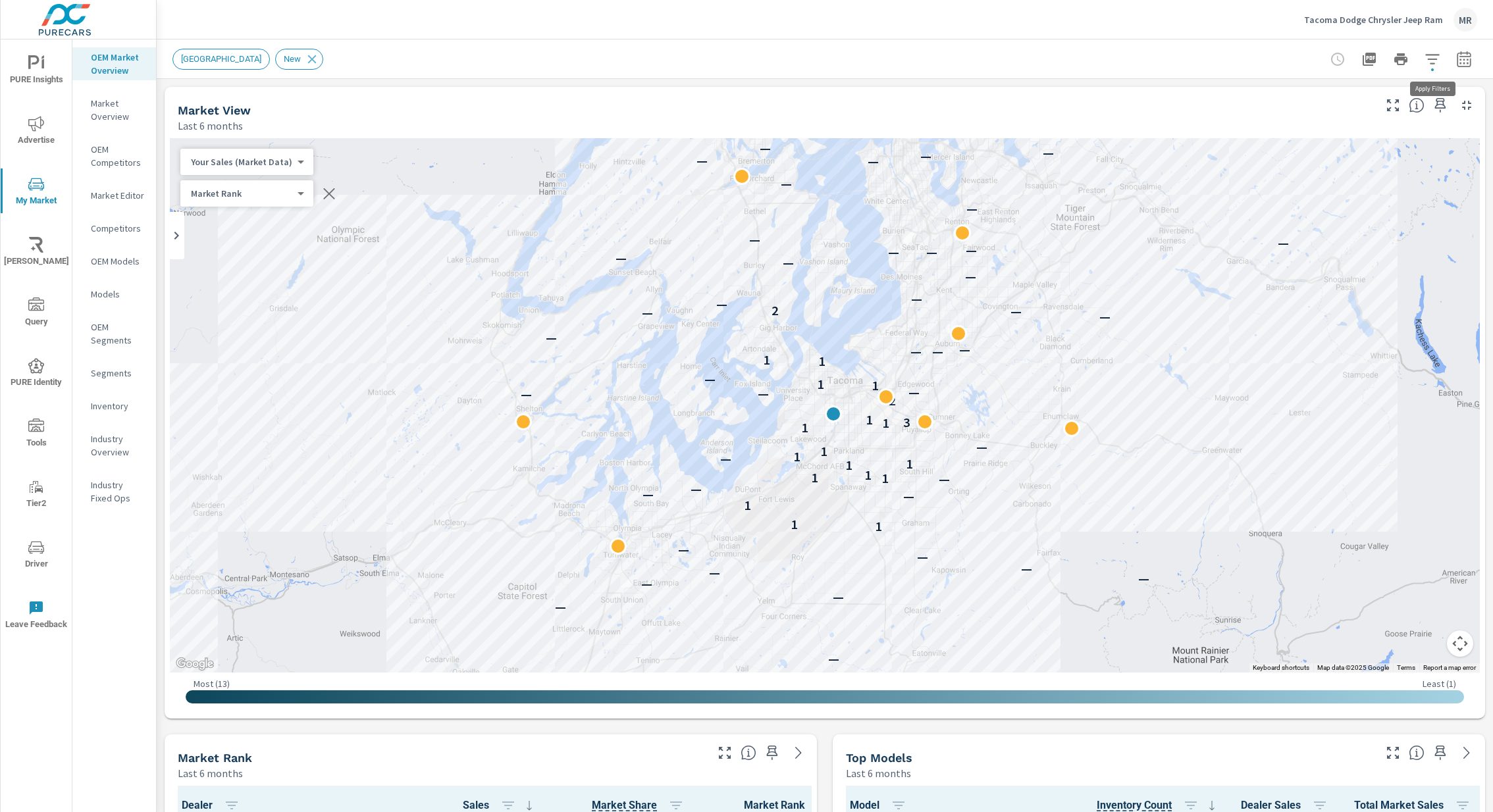
click at [1438, 65] on icon "button" at bounding box center [1433, 60] width 16 height 16
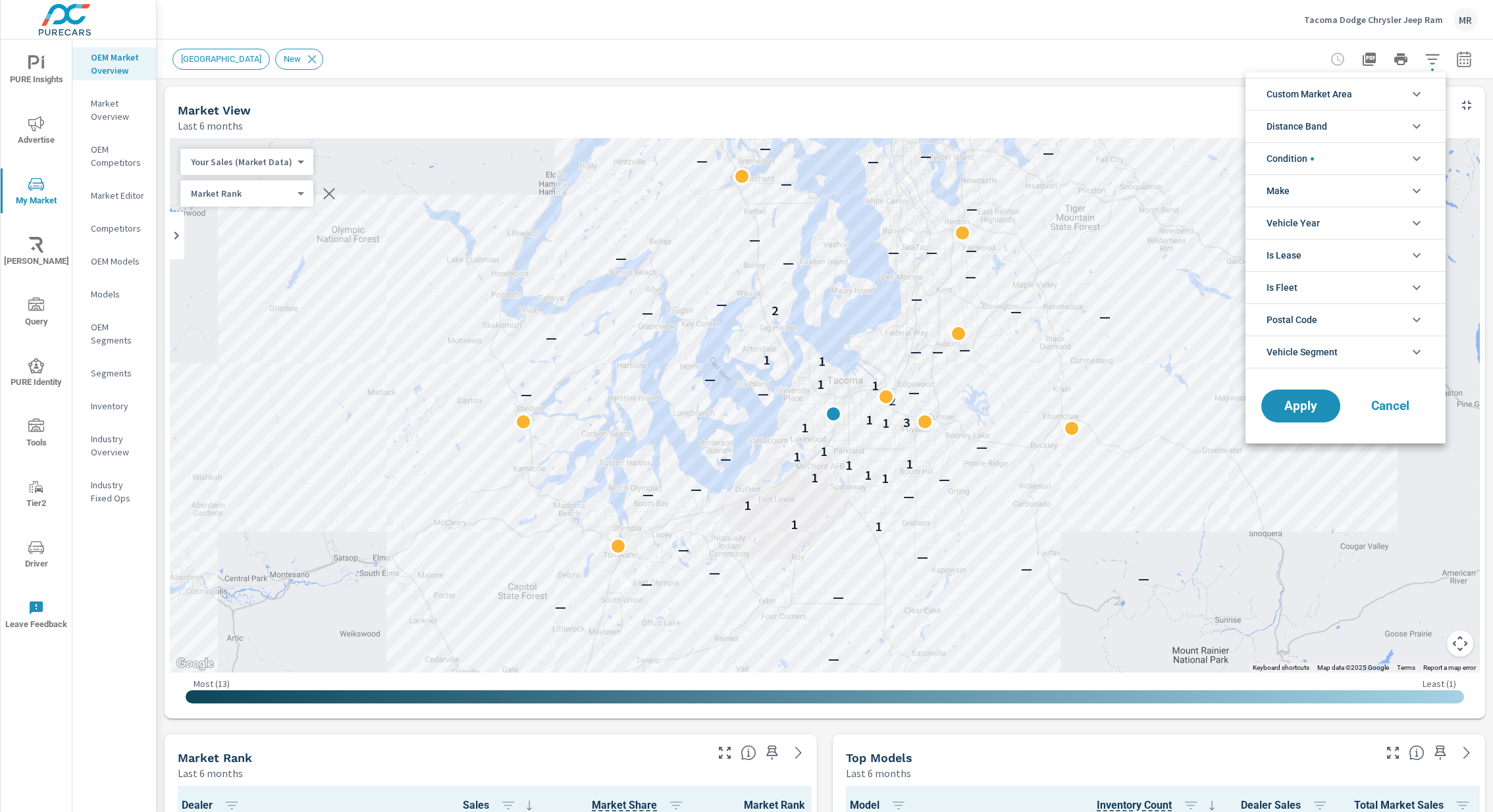
click at [1438, 65] on div at bounding box center [746, 406] width 1493 height 812
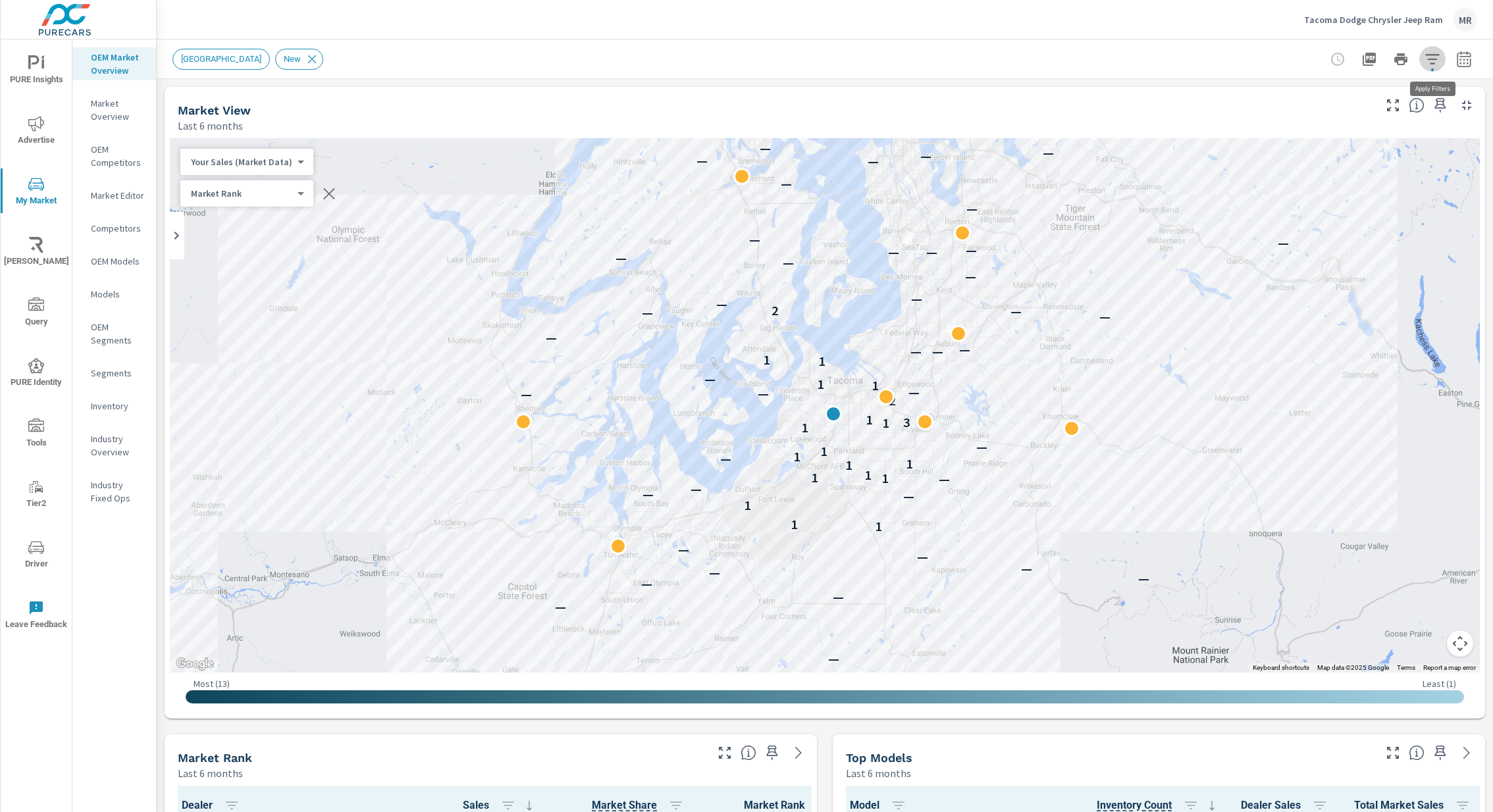
click at [1431, 61] on icon "button" at bounding box center [1433, 60] width 16 height 16
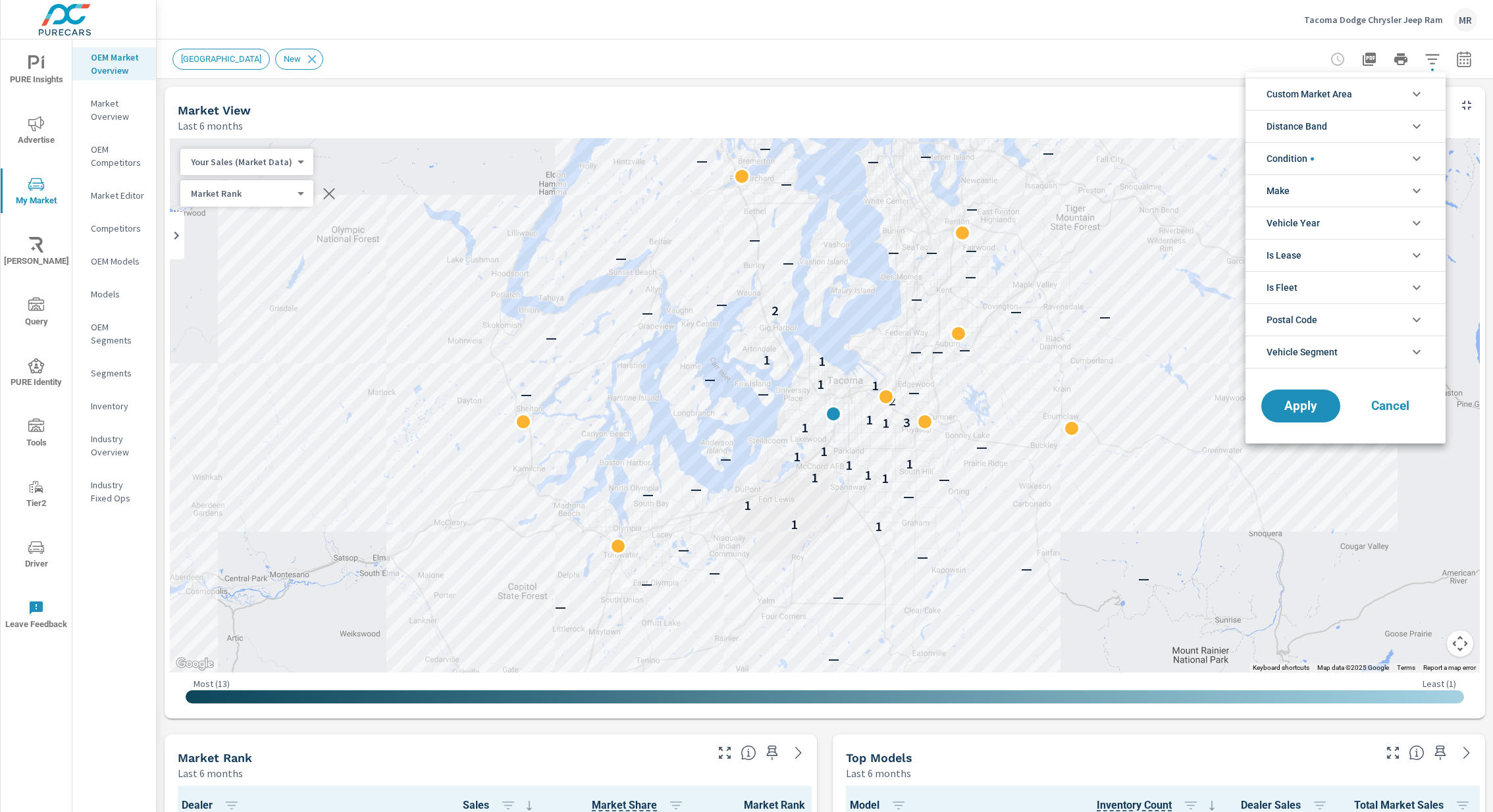
click at [1361, 155] on li "Condition" at bounding box center [1345, 158] width 200 height 32
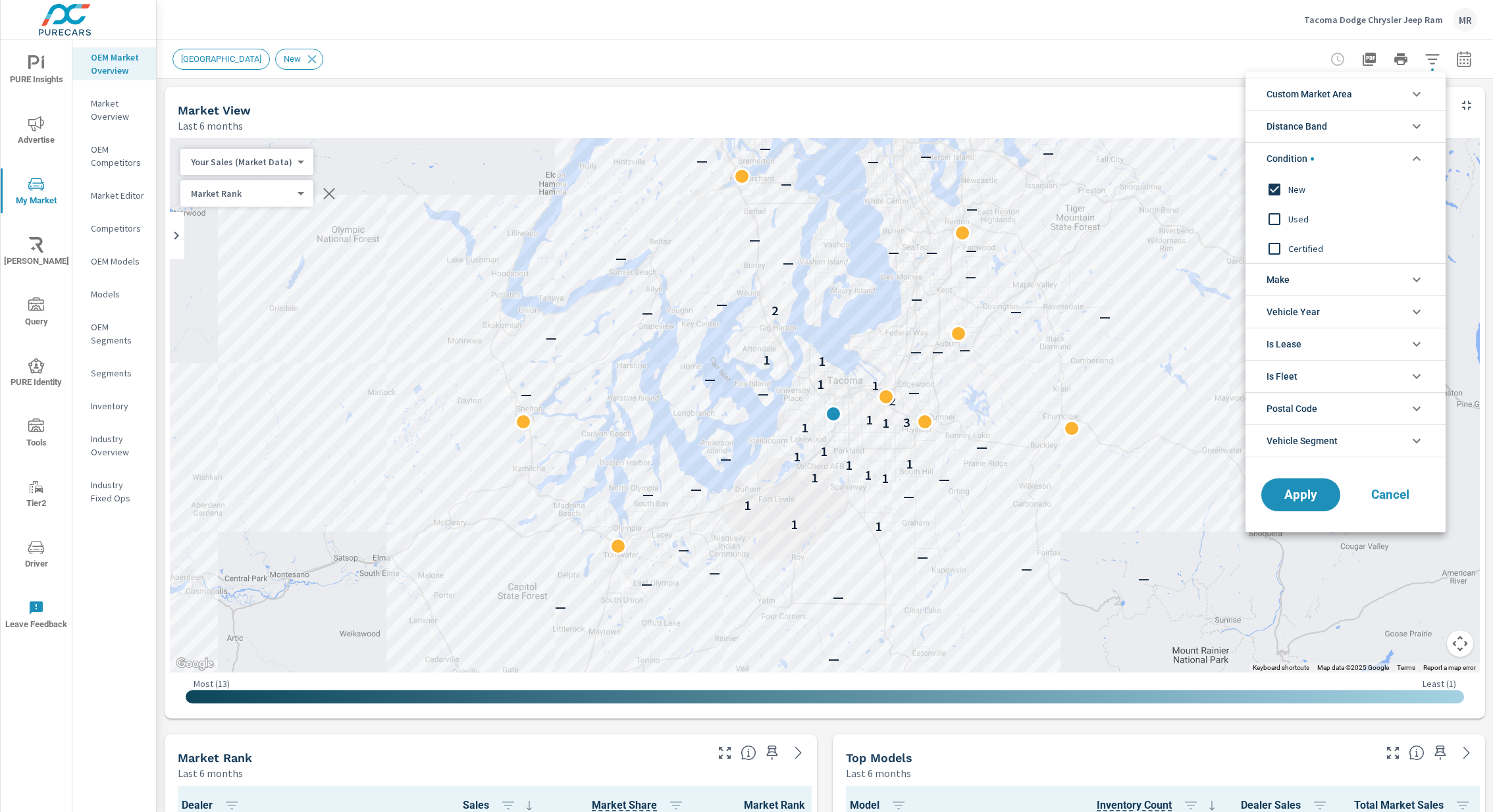
click at [1346, 284] on li "Make" at bounding box center [1345, 279] width 200 height 32
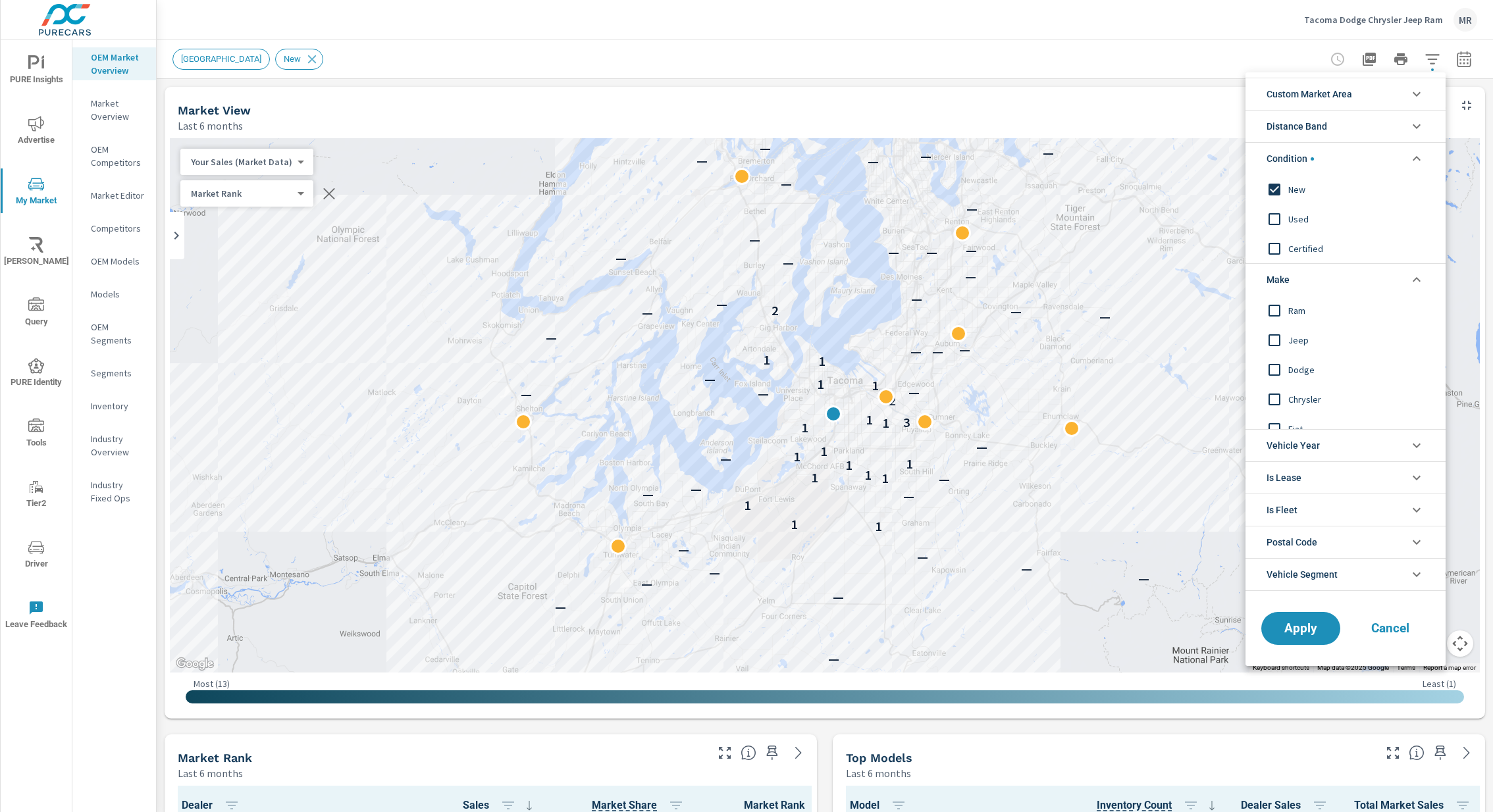
scroll to position [7, 0]
click at [1279, 303] on input "filter options" at bounding box center [1275, 304] width 28 height 28
click at [1275, 341] on input "filter options" at bounding box center [1275, 341] width 28 height 28
click at [1275, 368] on input "filter options" at bounding box center [1275, 370] width 28 height 28
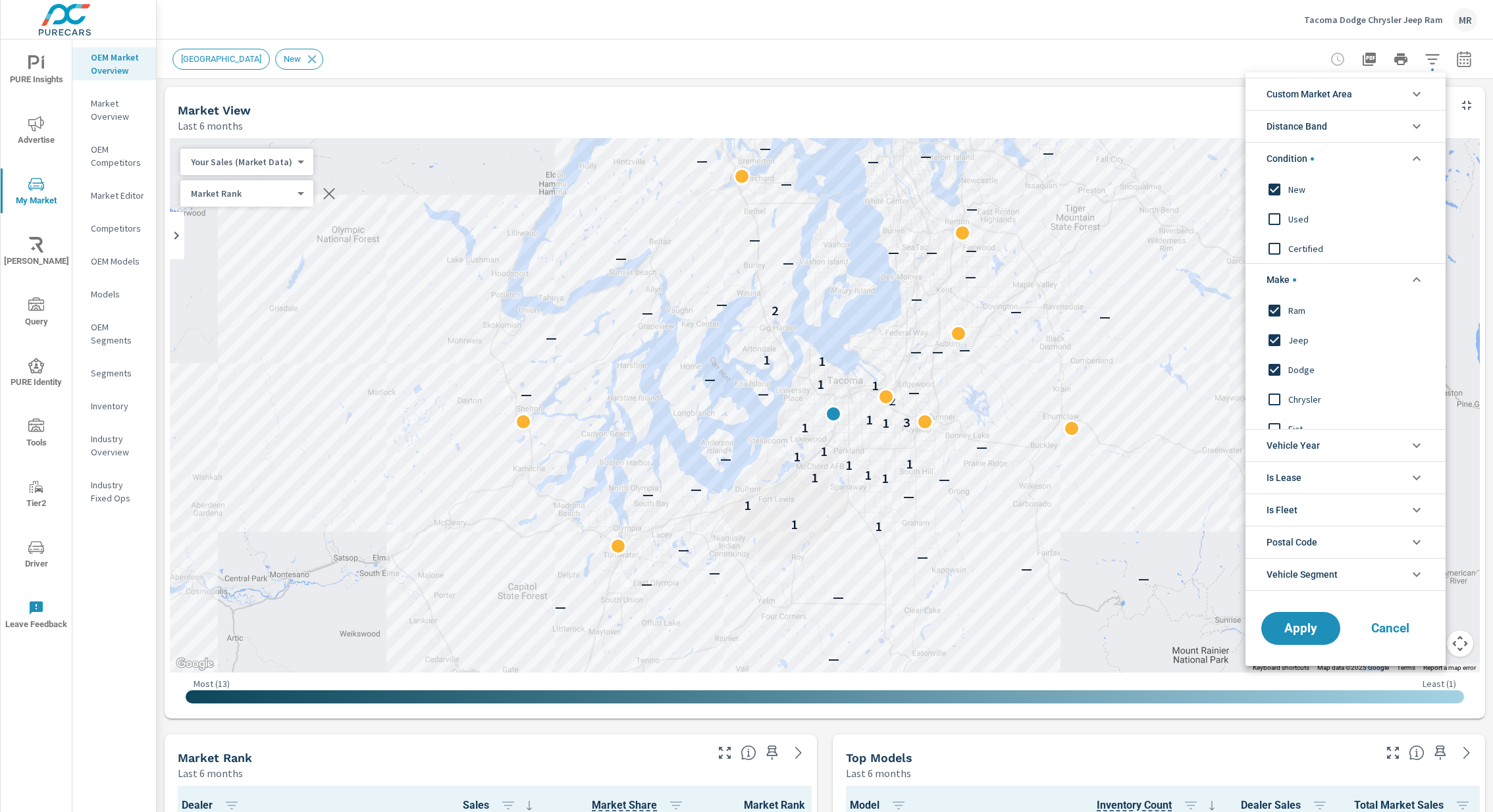
click at [1275, 396] on input "filter options" at bounding box center [1275, 399] width 28 height 28
click at [1294, 630] on span "Apply" at bounding box center [1301, 628] width 54 height 12
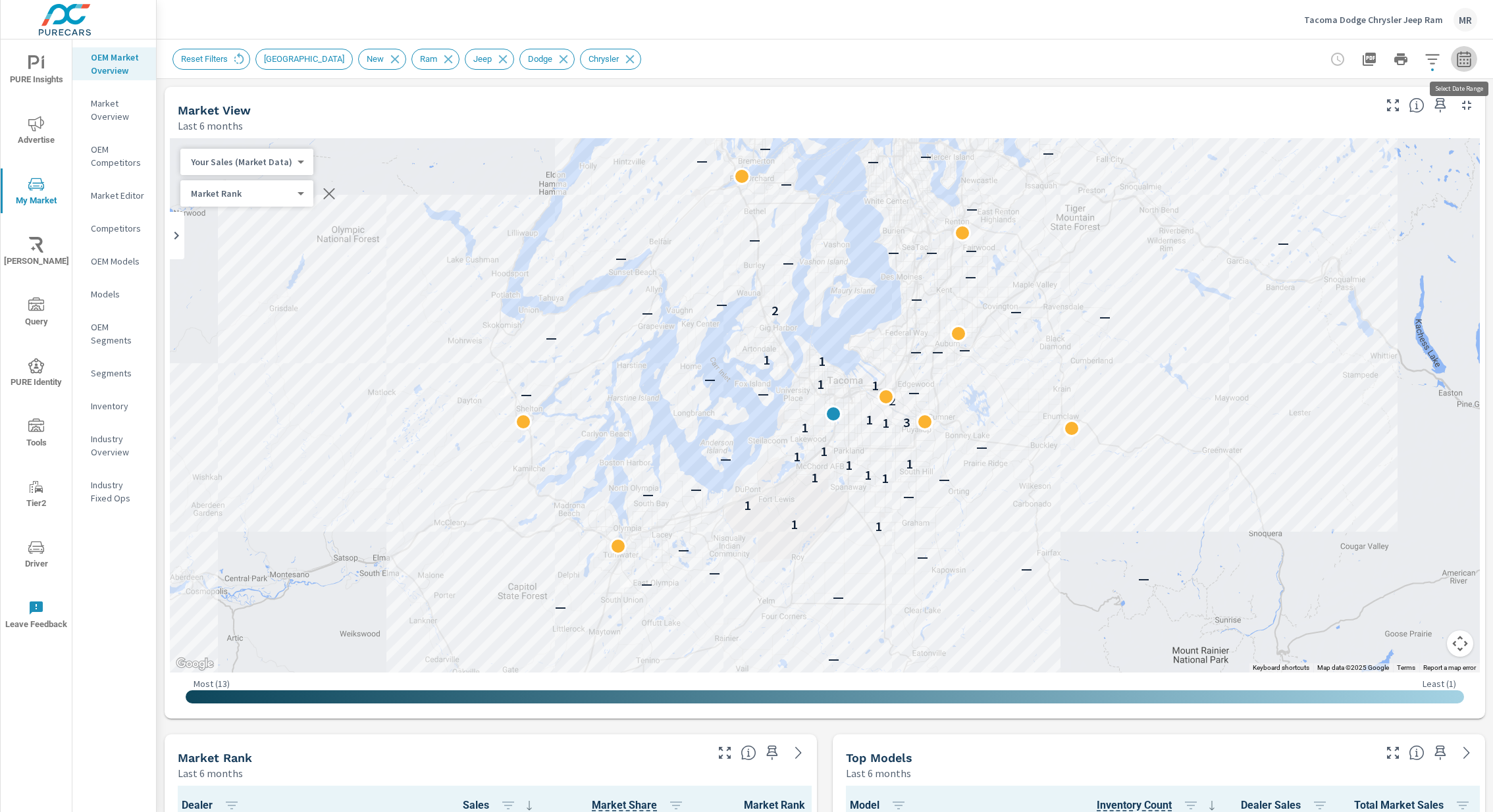
click at [1466, 56] on icon "button" at bounding box center [1463, 59] width 14 height 16
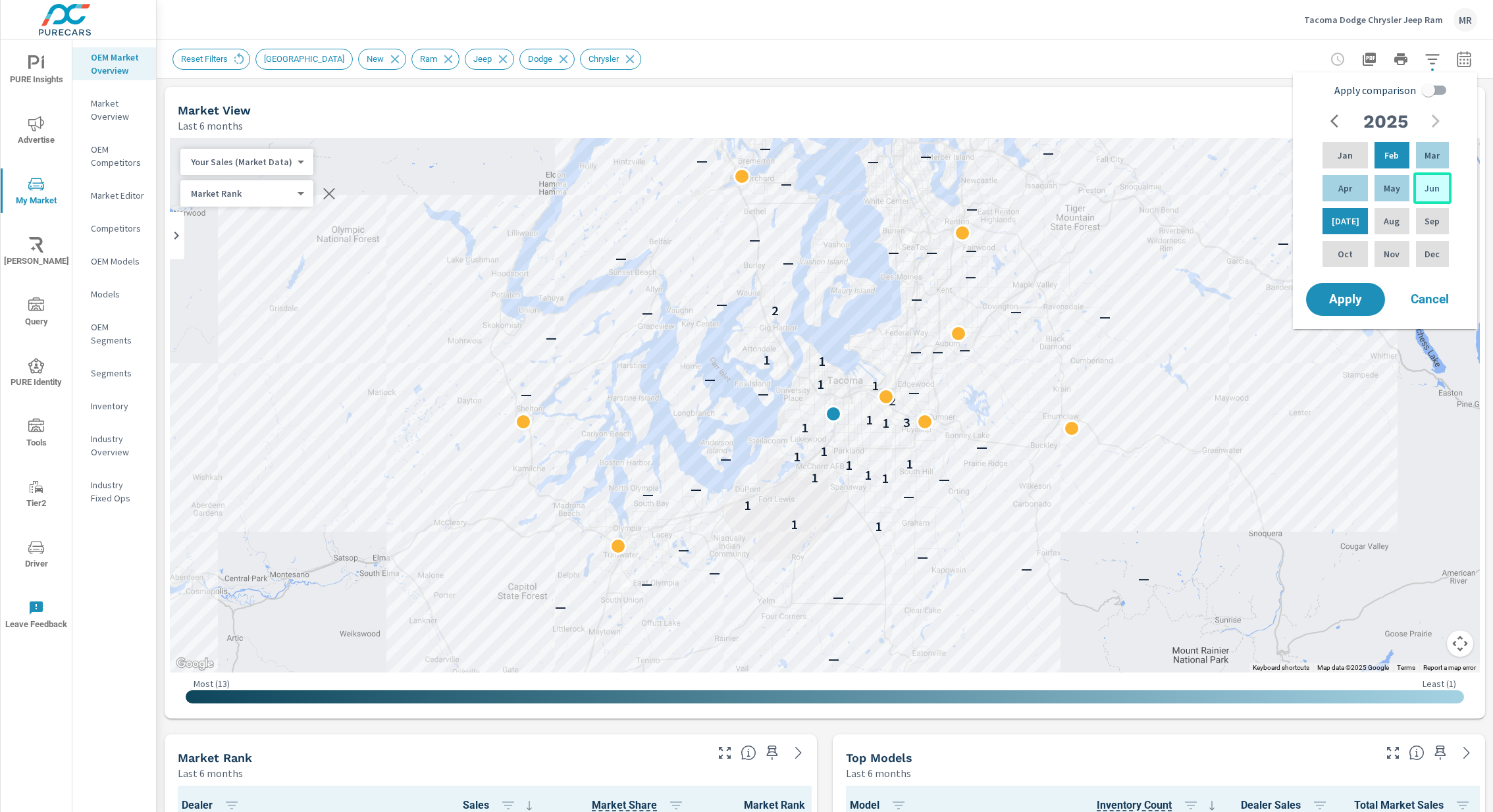
click at [1419, 183] on div "Jun" at bounding box center [1433, 188] width 38 height 31
click at [1446, 193] on div "Jun" at bounding box center [1433, 188] width 38 height 31
click at [1389, 194] on p "May" at bounding box center [1392, 188] width 17 height 13
click at [1414, 194] on div "Jun" at bounding box center [1433, 188] width 38 height 31
click at [1439, 189] on div "Jun" at bounding box center [1433, 188] width 38 height 31
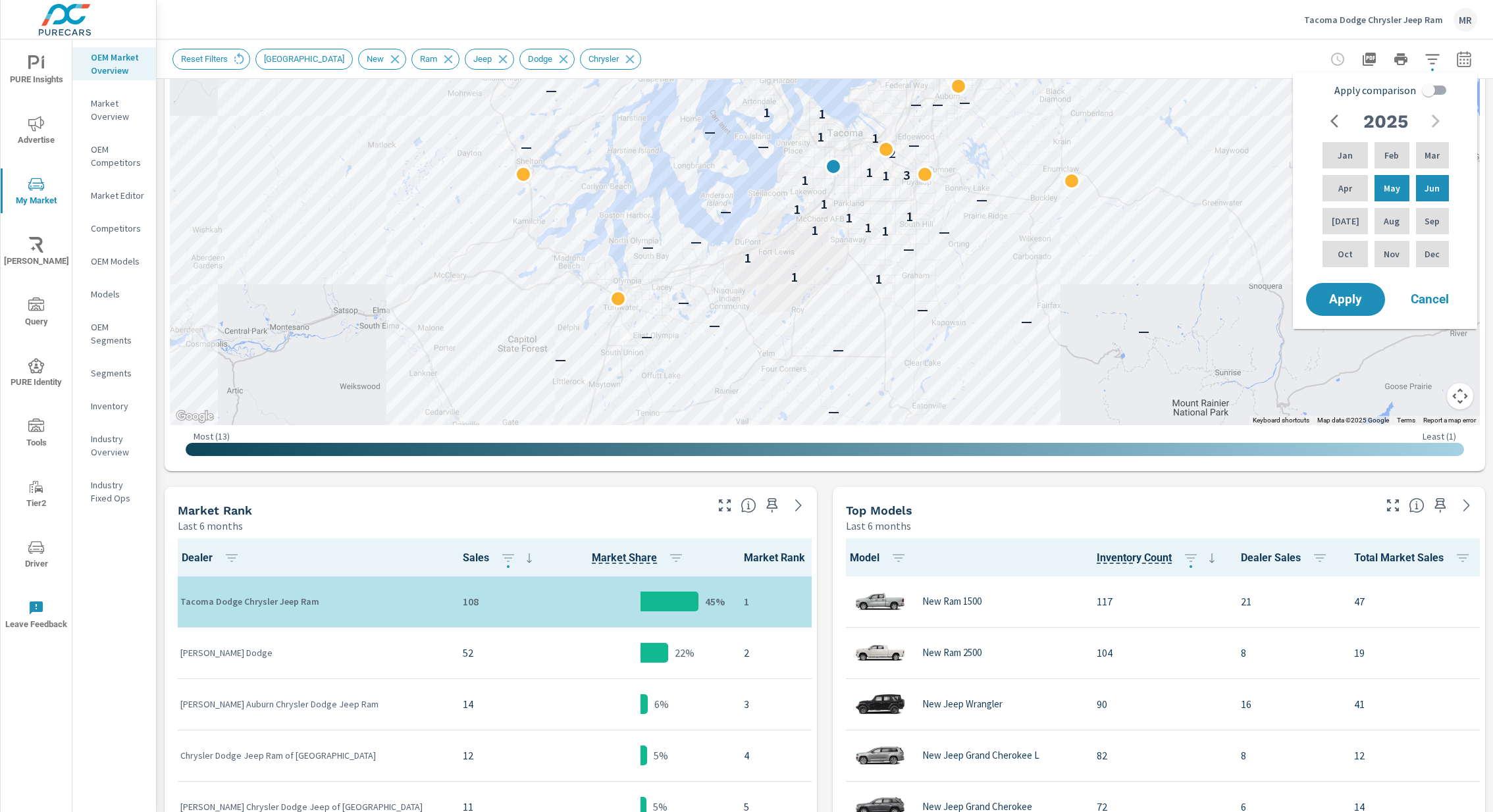
scroll to position [251, 0]
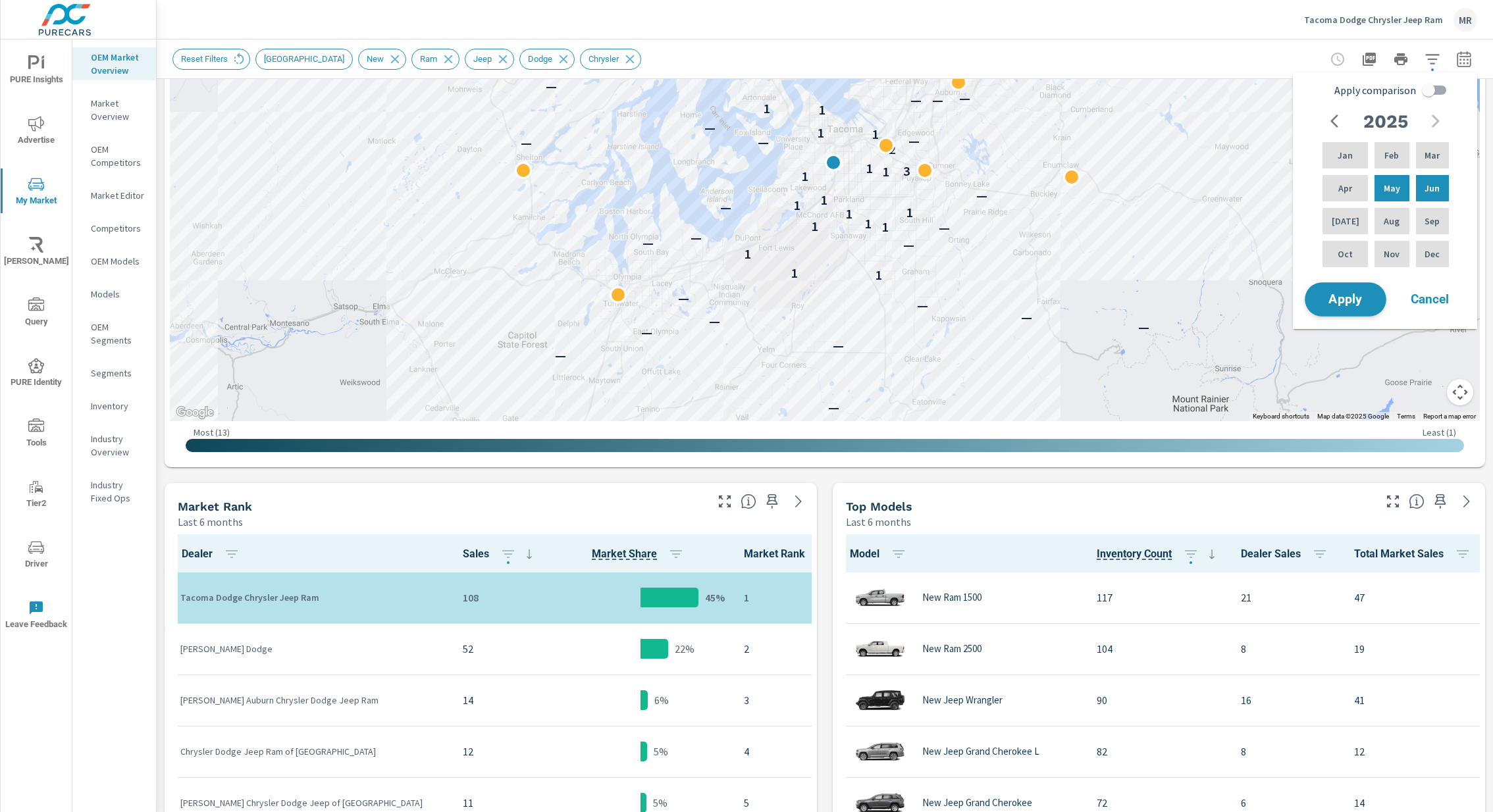
click at [1326, 308] on button "Apply" at bounding box center [1346, 299] width 82 height 34
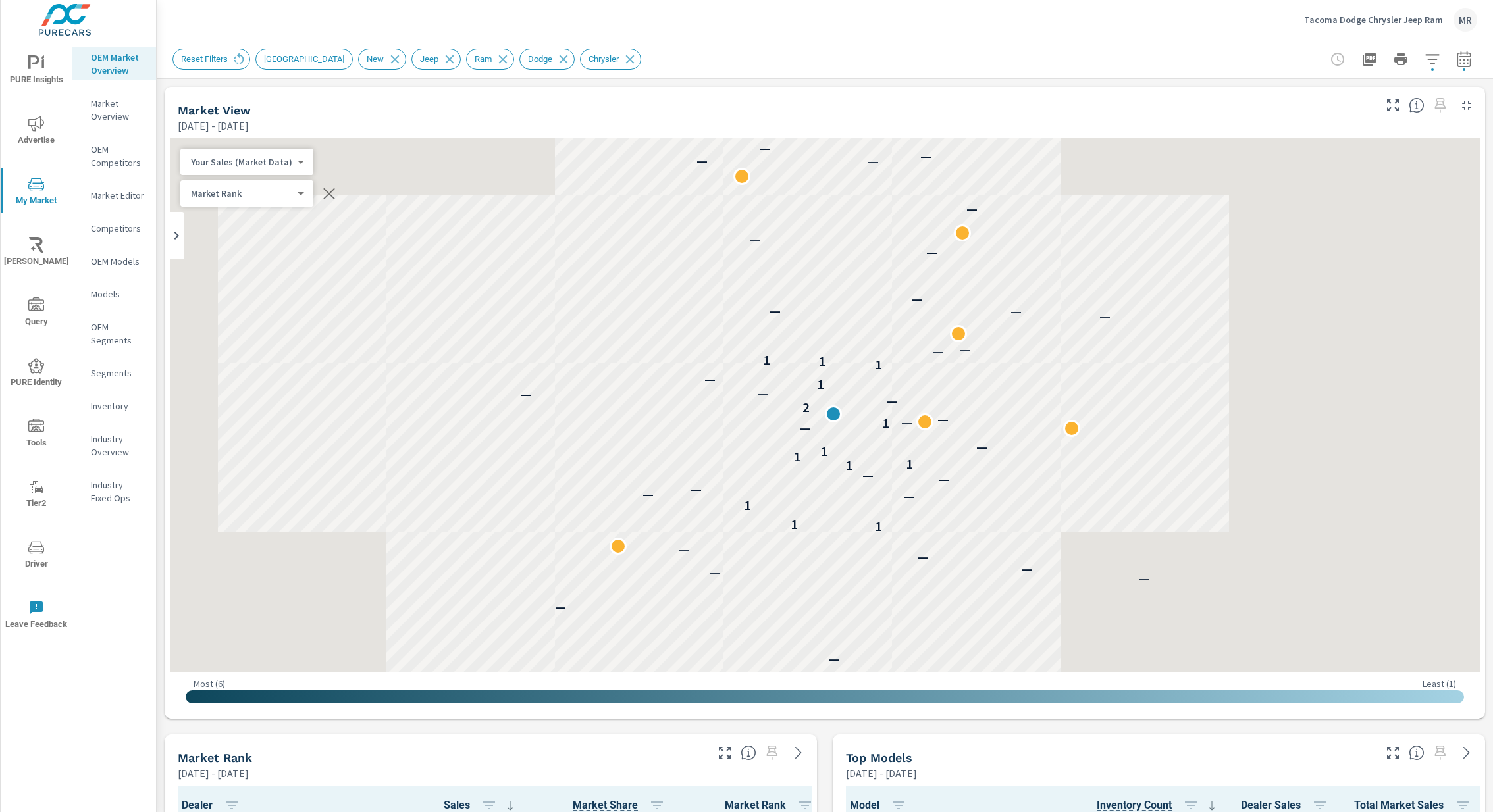
scroll to position [36, 0]
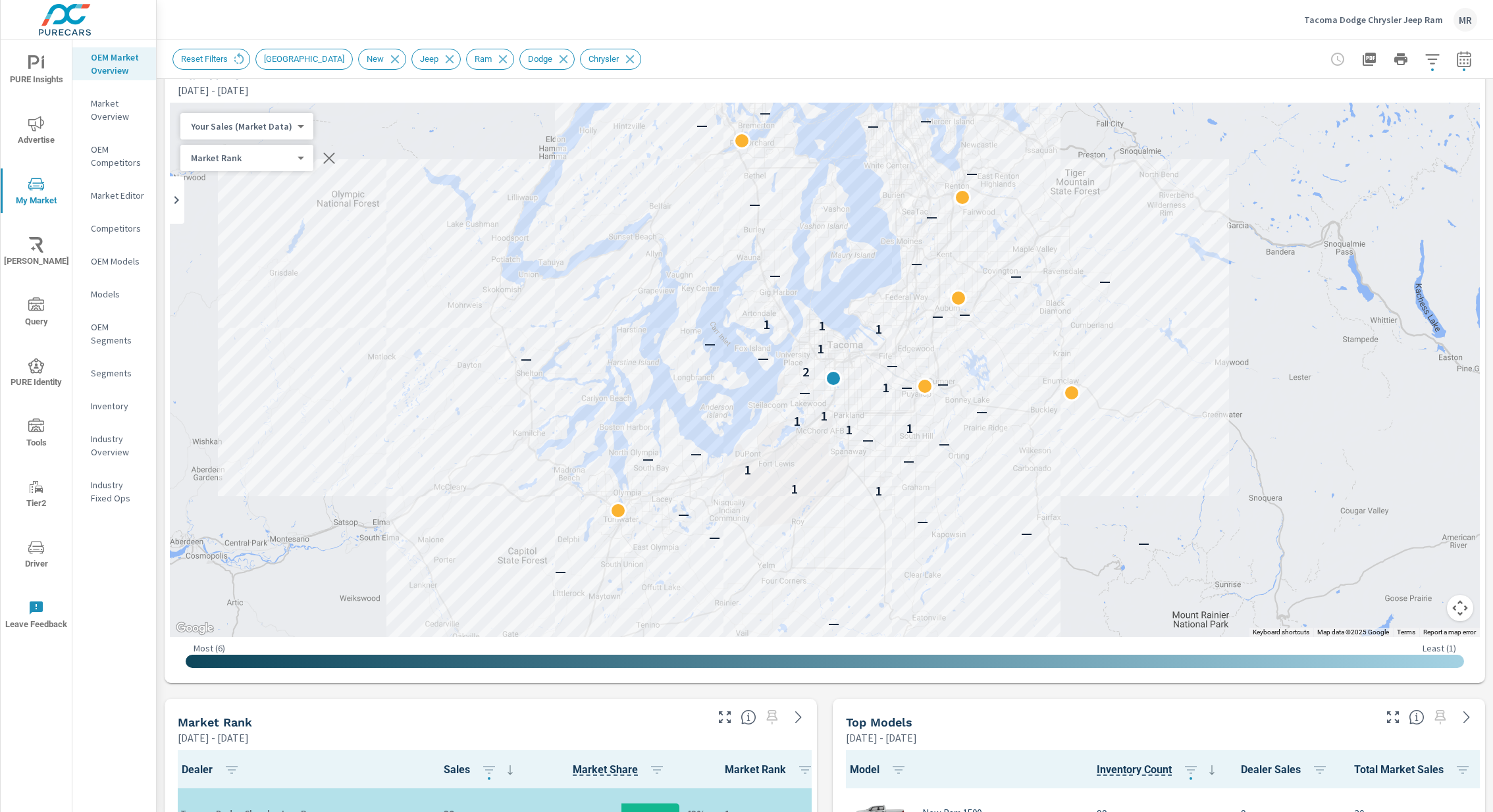
click at [1470, 64] on icon "button" at bounding box center [1463, 59] width 14 height 16
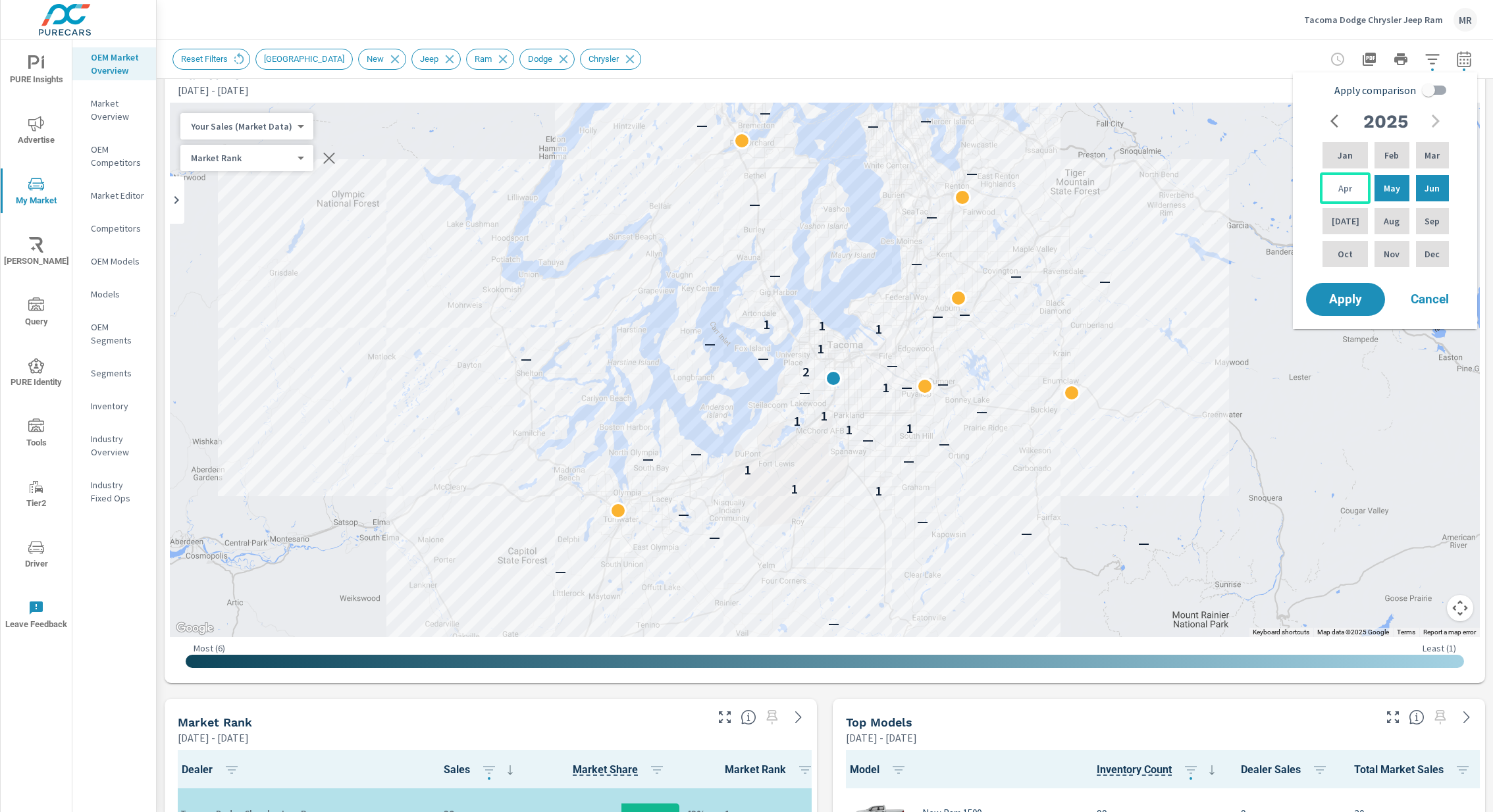
click at [1339, 187] on p "Apr" at bounding box center [1345, 188] width 14 height 13
click at [1384, 185] on p "May" at bounding box center [1392, 188] width 17 height 13
click at [1353, 293] on span "Apply" at bounding box center [1346, 299] width 54 height 12
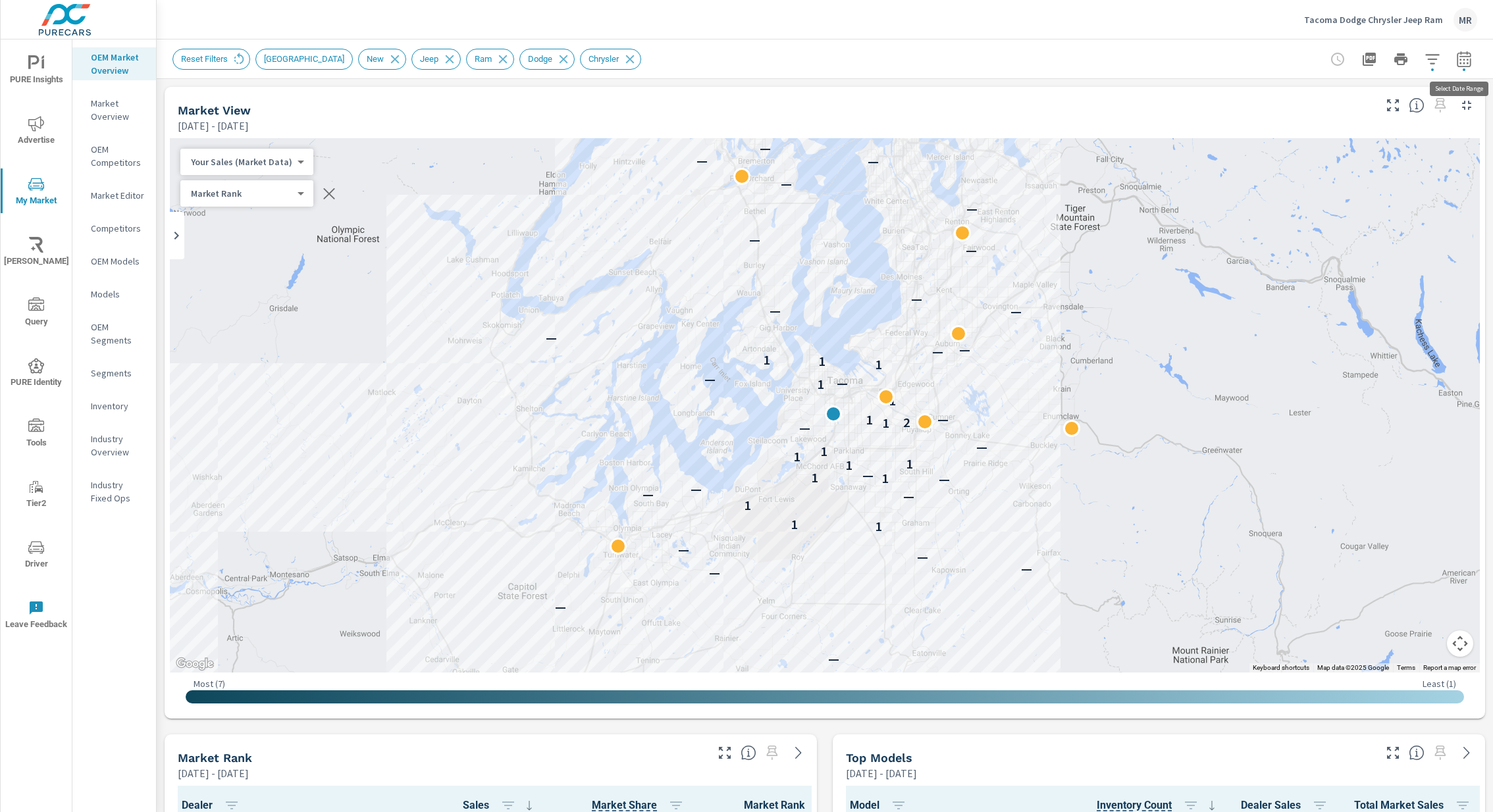
click at [1462, 57] on icon "button" at bounding box center [1465, 60] width 16 height 16
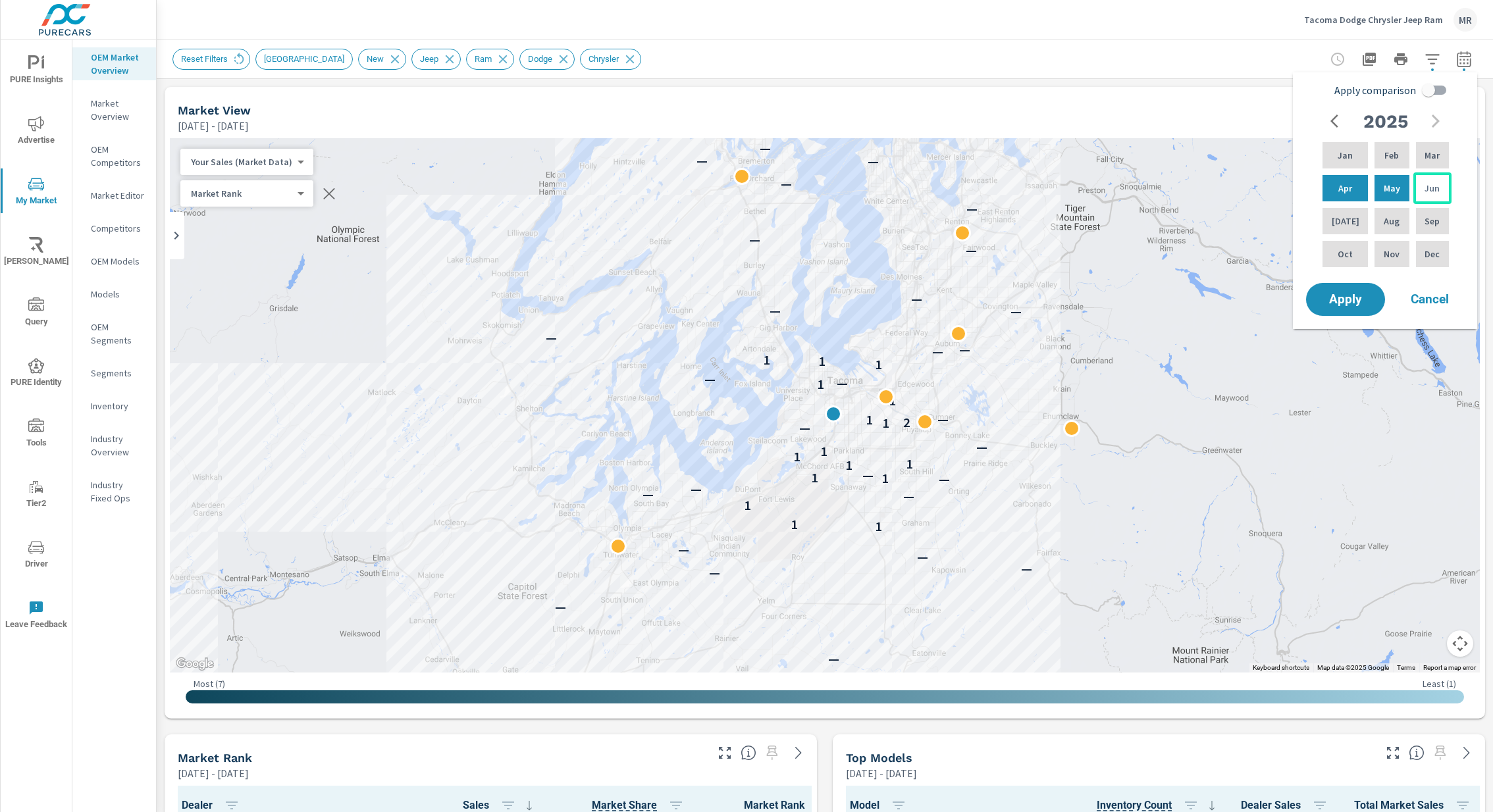
click at [1433, 187] on p "Jun" at bounding box center [1432, 188] width 15 height 13
click at [1427, 186] on p "Jun" at bounding box center [1432, 188] width 15 height 13
click at [1239, 31] on div "Tacoma Dodge Chrysler Jeep Ram MR" at bounding box center [825, 19] width 1305 height 39
